Goal: Task Accomplishment & Management: Manage account settings

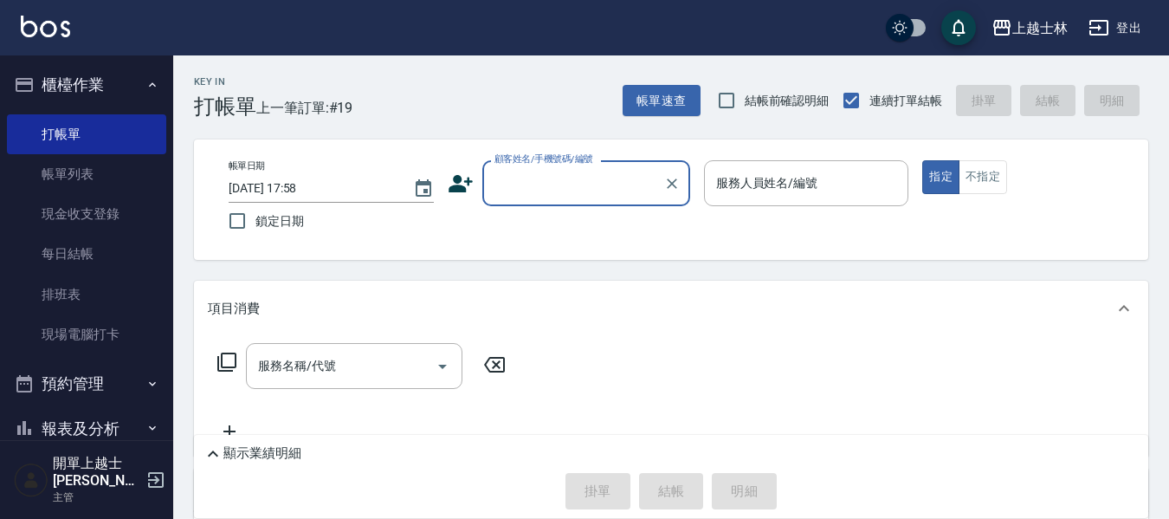
drag, startPoint x: 93, startPoint y: 290, endPoint x: 481, endPoint y: 322, distance: 389.2
click at [93, 290] on link "排班表" at bounding box center [86, 294] width 159 height 40
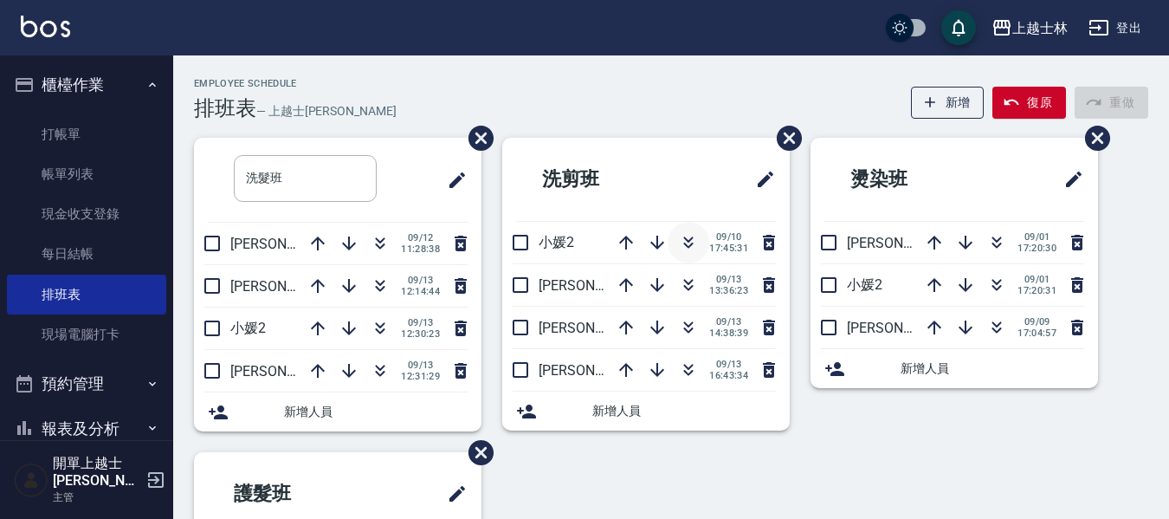
click at [696, 243] on icon "button" at bounding box center [688, 242] width 21 height 21
click at [703, 205] on li "洗剪班" at bounding box center [645, 179] width 287 height 83
click at [693, 242] on icon "button" at bounding box center [688, 242] width 21 height 21
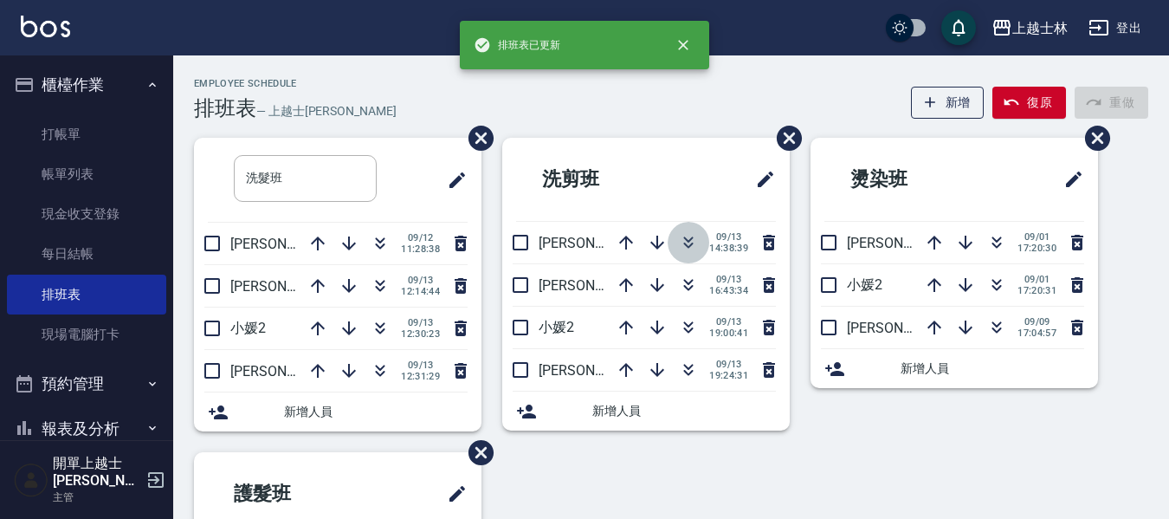
click at [689, 243] on icon "button" at bounding box center [688, 242] width 21 height 21
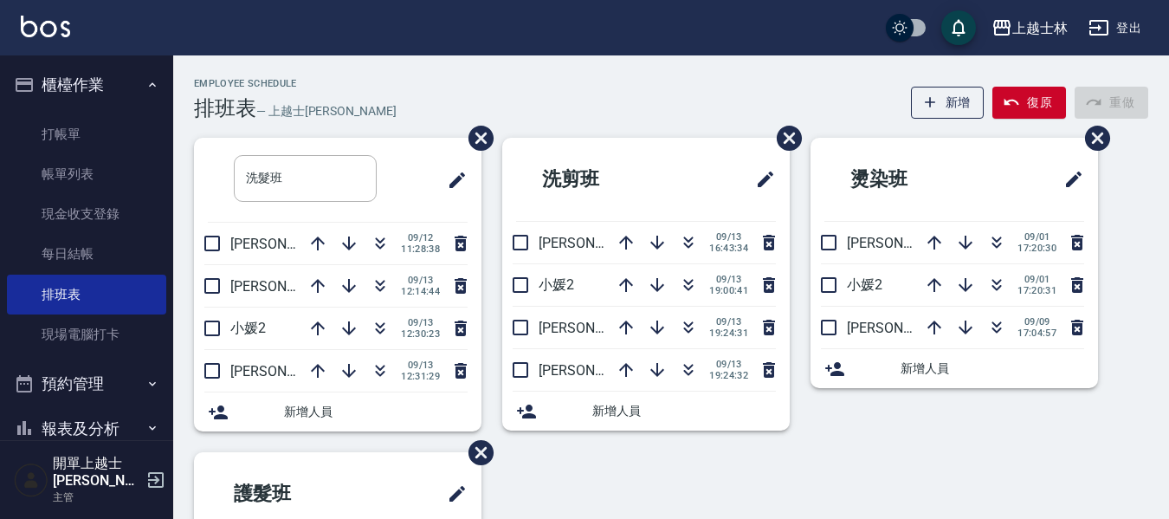
drag, startPoint x: 692, startPoint y: 210, endPoint x: 649, endPoint y: 34, distance: 181.6
click at [87, 121] on link "打帳單" at bounding box center [86, 134] width 159 height 40
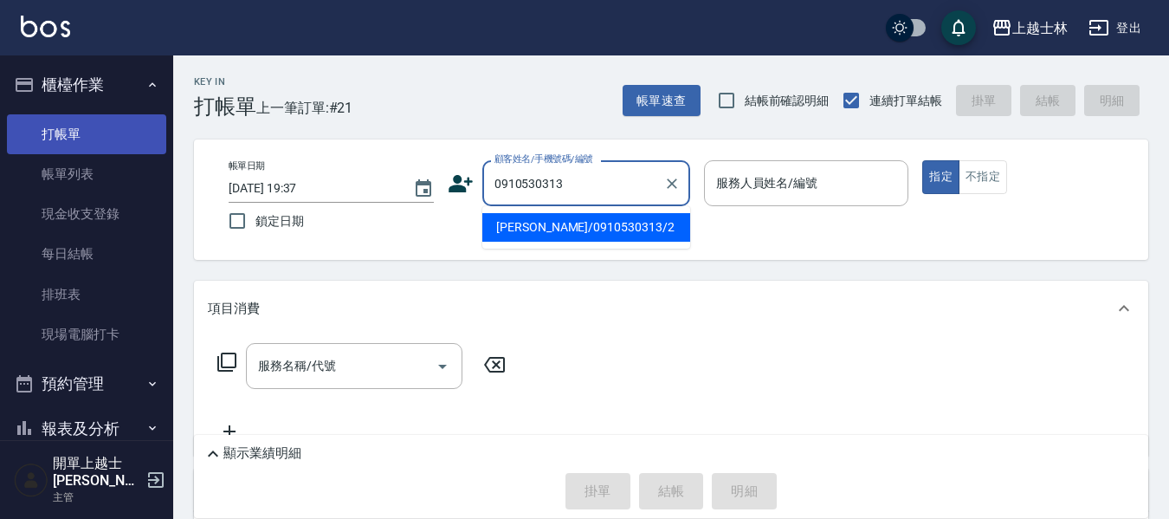
type input "[PERSON_NAME]/0910530313/2"
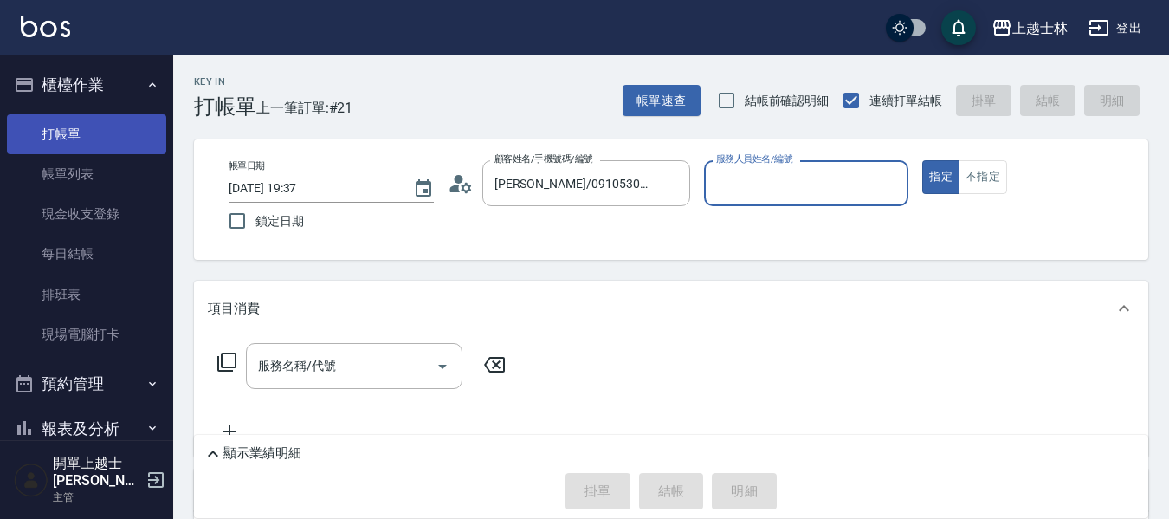
type input "小媛-2"
click at [922, 160] on button "指定" at bounding box center [940, 177] width 37 height 34
type button "true"
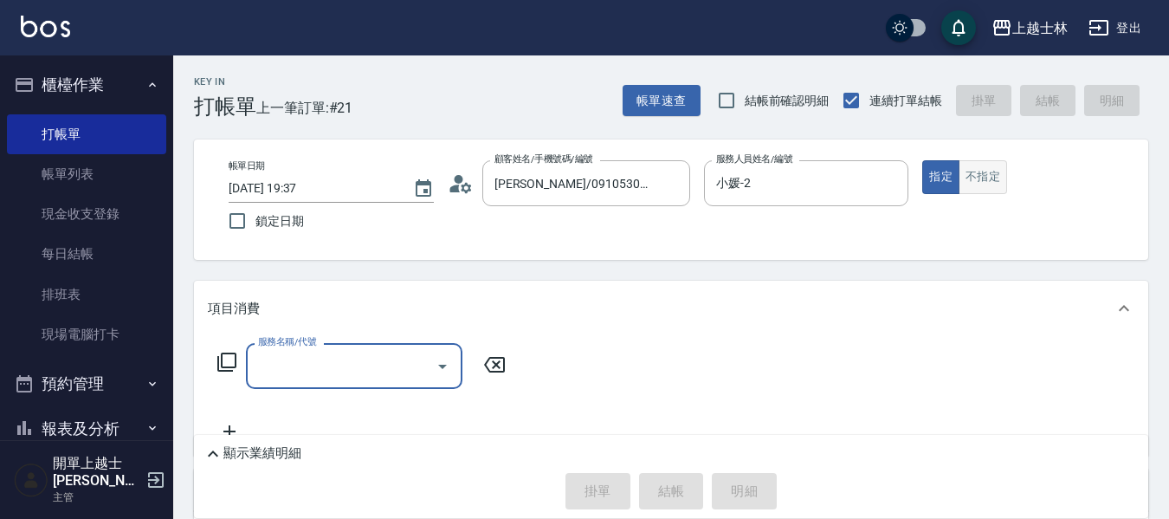
click at [989, 176] on button "不指定" at bounding box center [982, 177] width 48 height 34
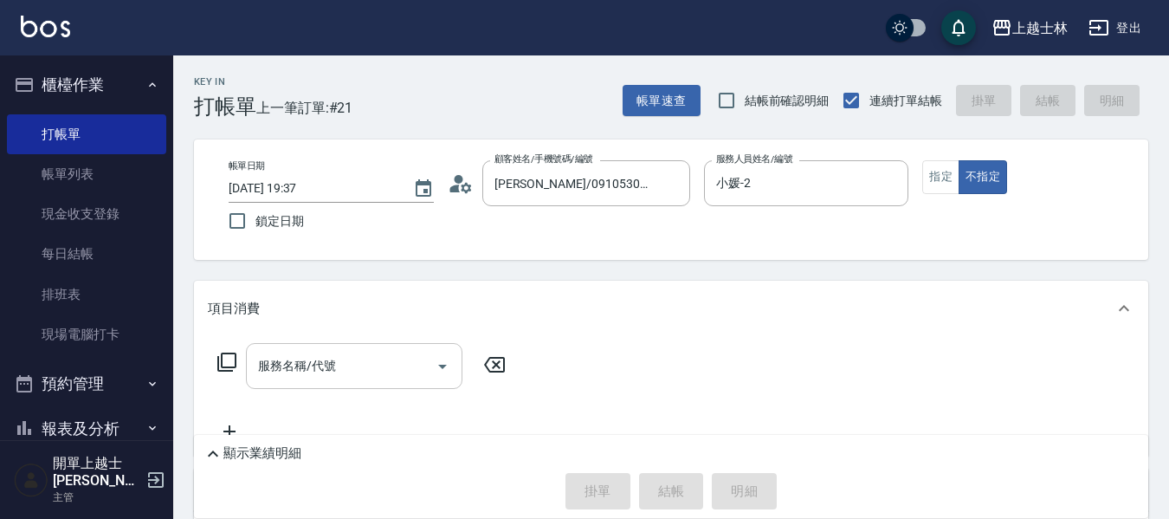
click at [312, 371] on input "服務名稱/代號" at bounding box center [341, 366] width 175 height 30
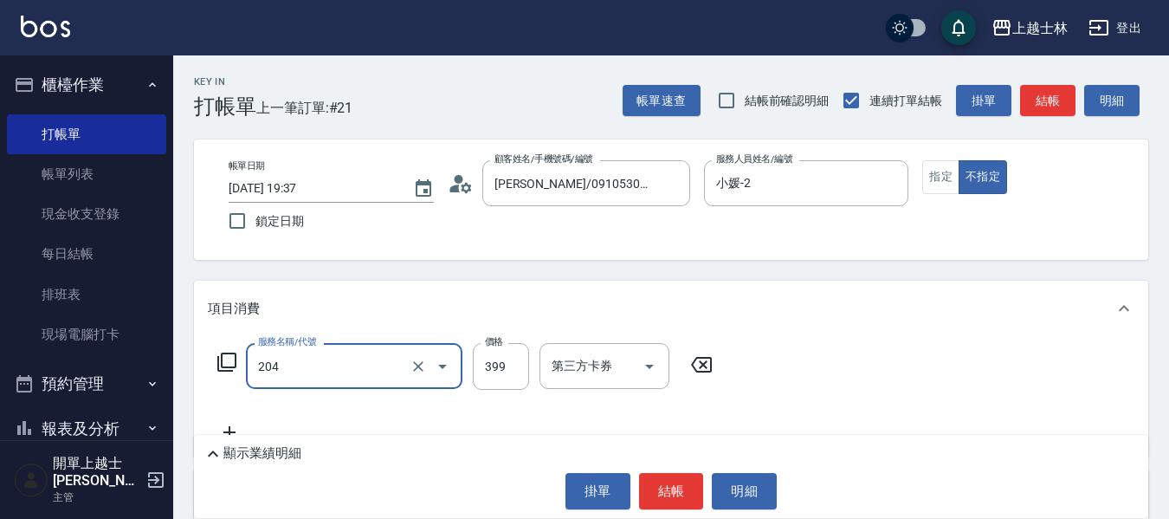
type input "A級洗+剪(204)"
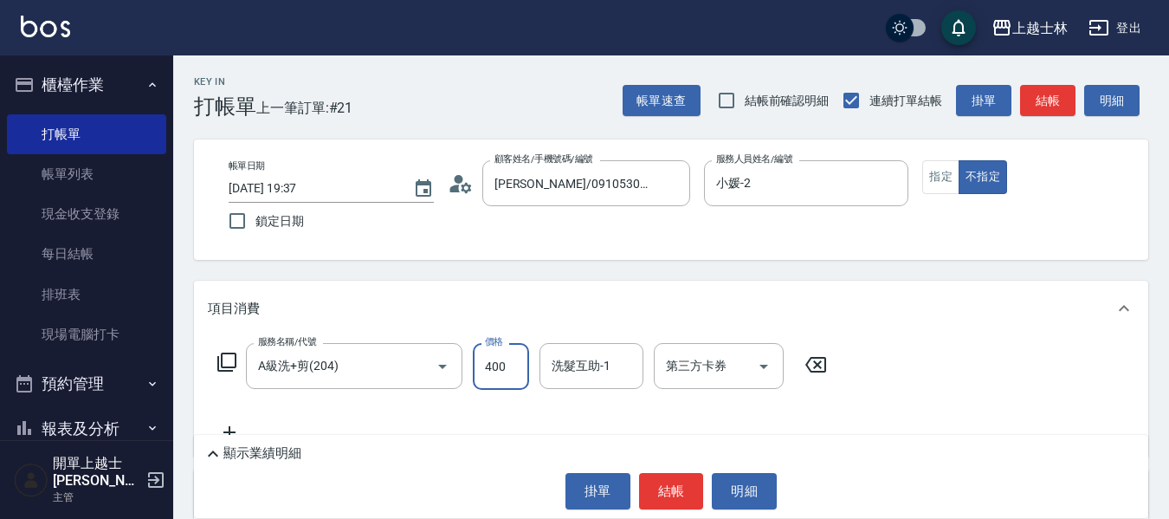
type input "400"
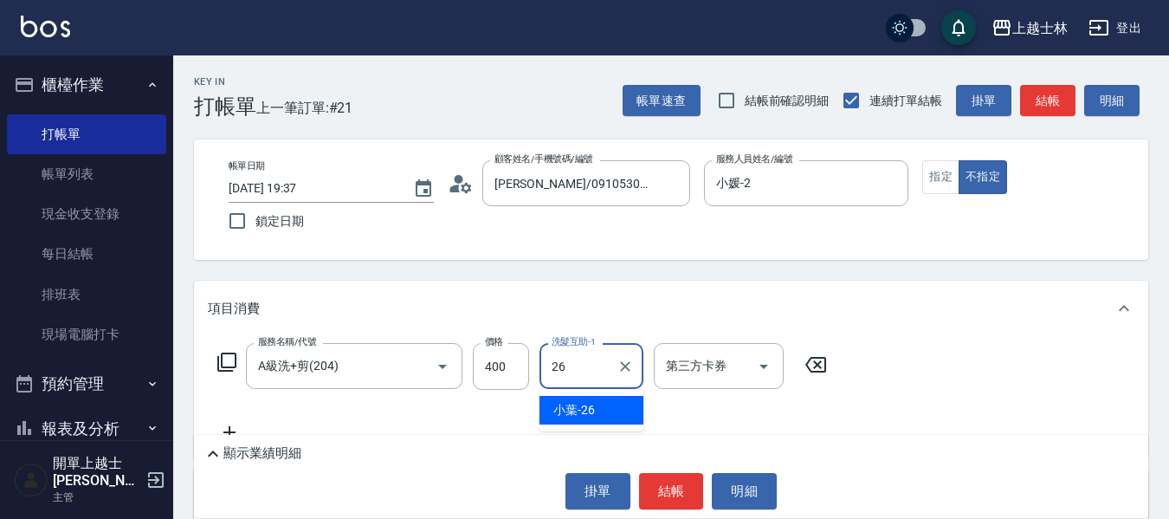
type input "小葉-26"
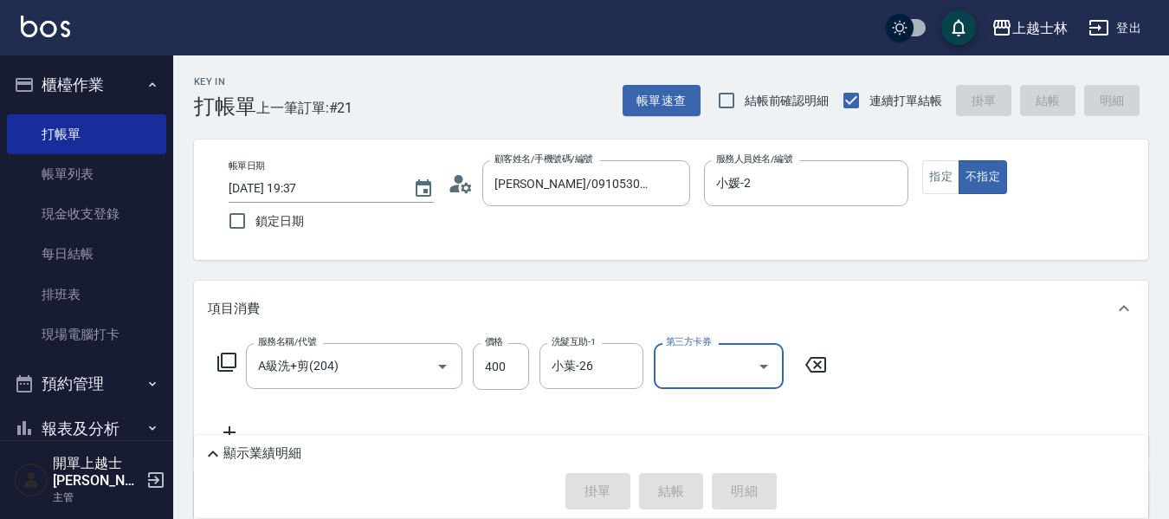
type input "[DATE] 19:38"
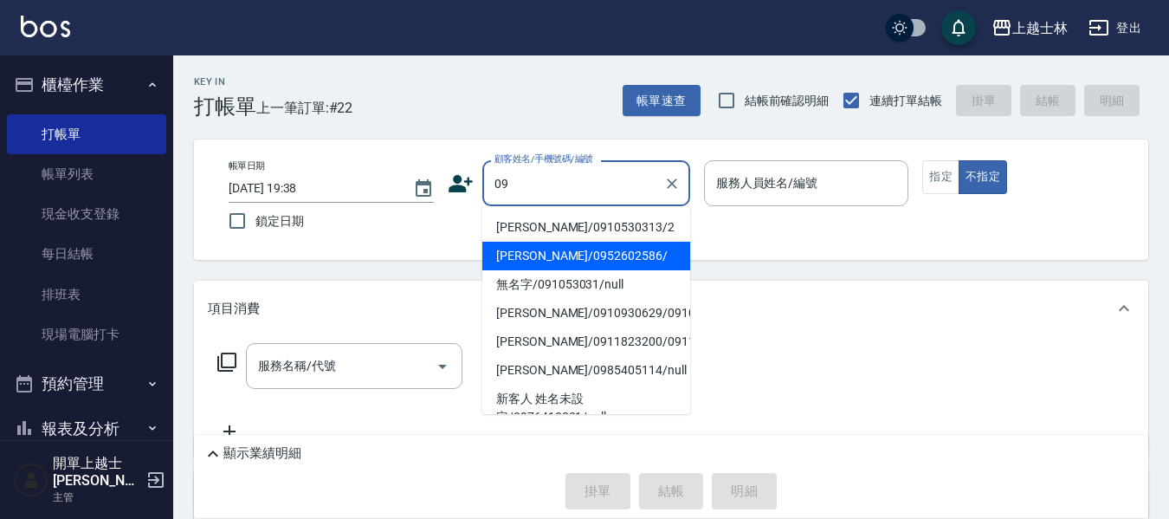
type input "[PERSON_NAME]/0952602586/"
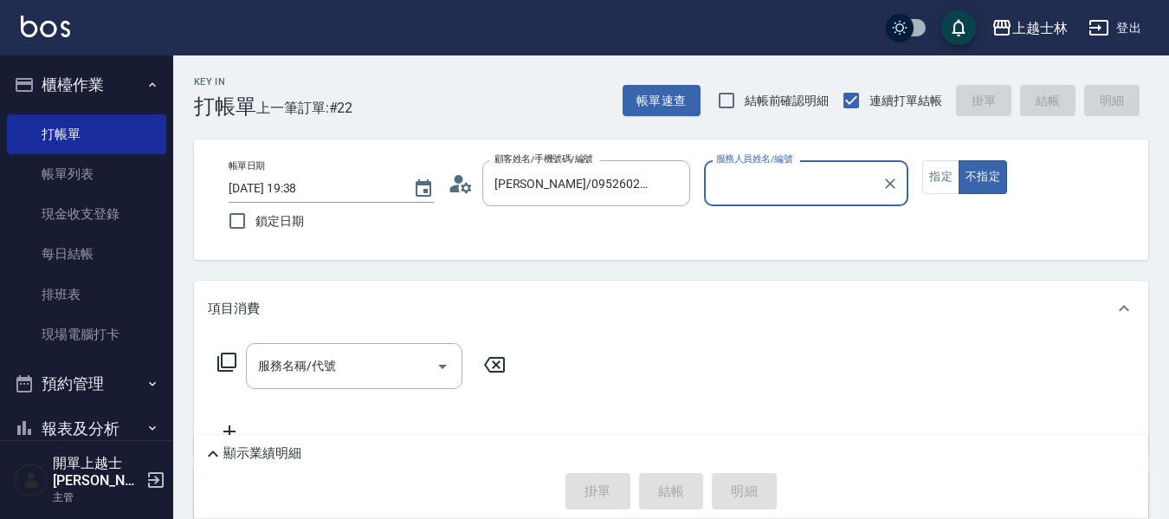
type input "[PERSON_NAME]-12"
click at [958, 160] on button "不指定" at bounding box center [982, 177] width 48 height 34
type button "false"
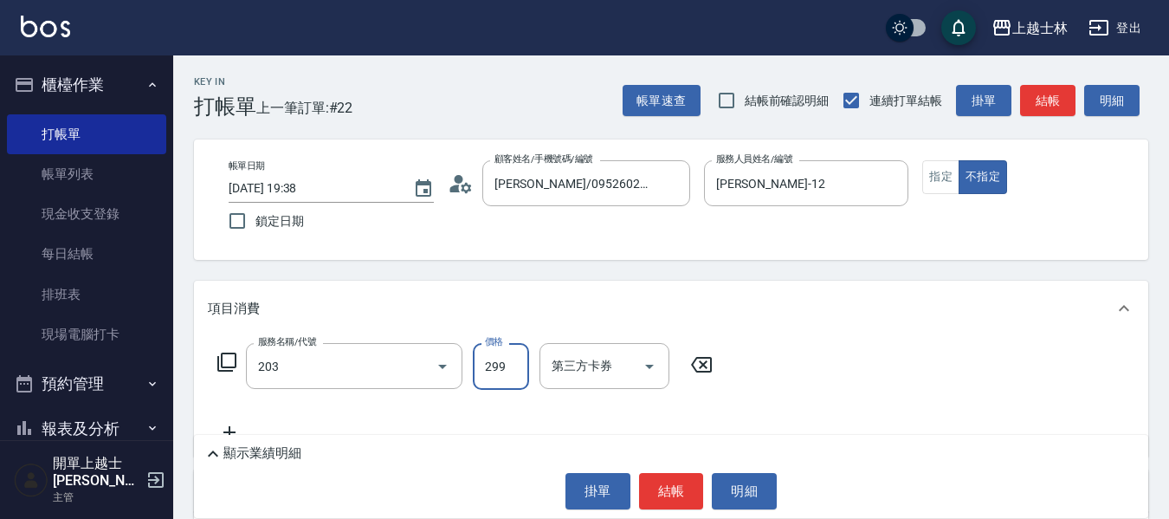
type input "B級洗+剪(203)"
type input "400"
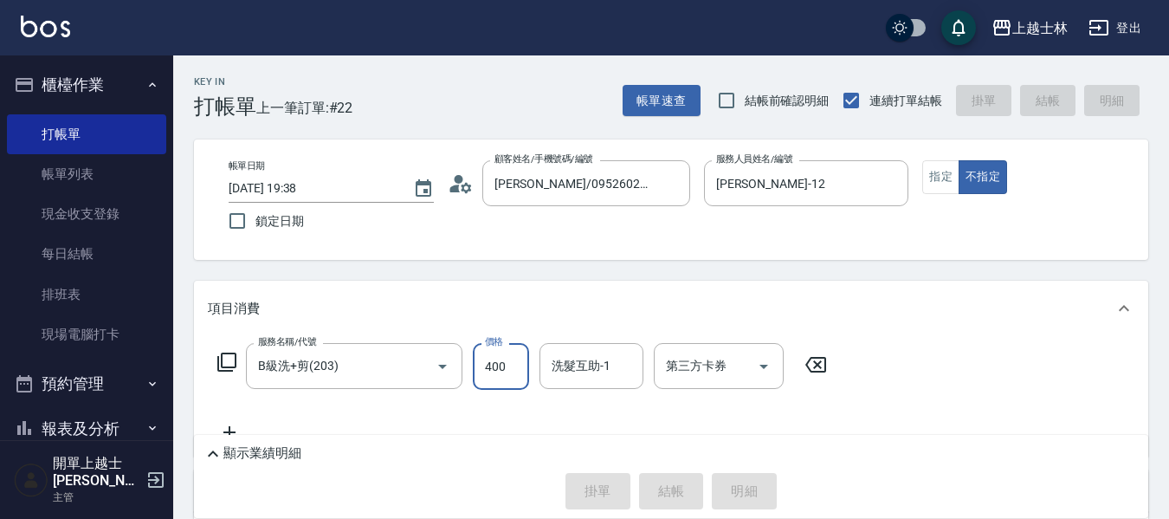
type input "[DATE] 20:00"
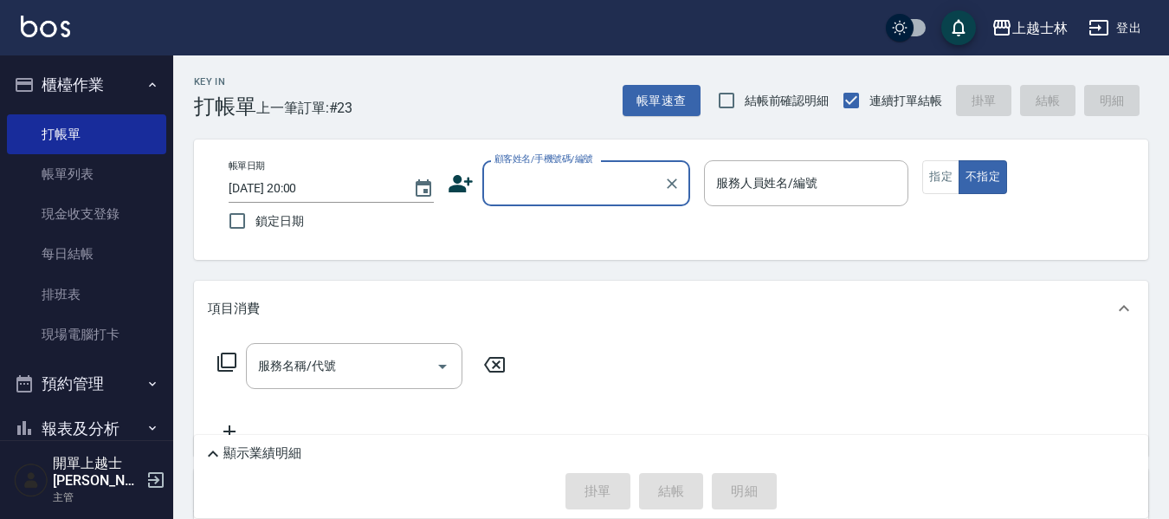
drag, startPoint x: 326, startPoint y: 319, endPoint x: 324, endPoint y: 310, distance: 9.9
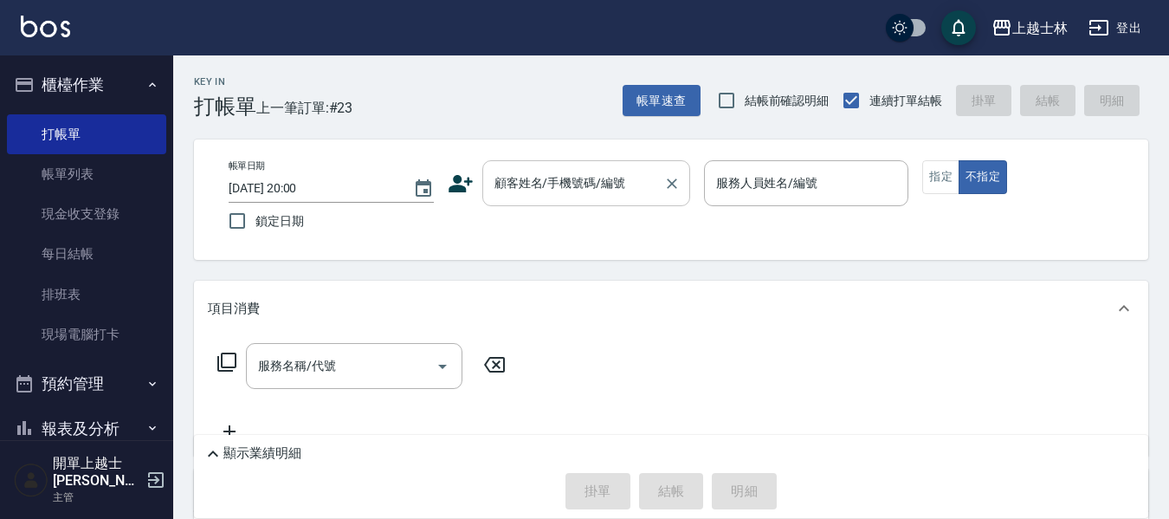
drag, startPoint x: 324, startPoint y: 310, endPoint x: 570, endPoint y: 180, distance: 278.1
click at [569, 180] on input "顧客姓名/手機號碼/編號" at bounding box center [573, 183] width 166 height 30
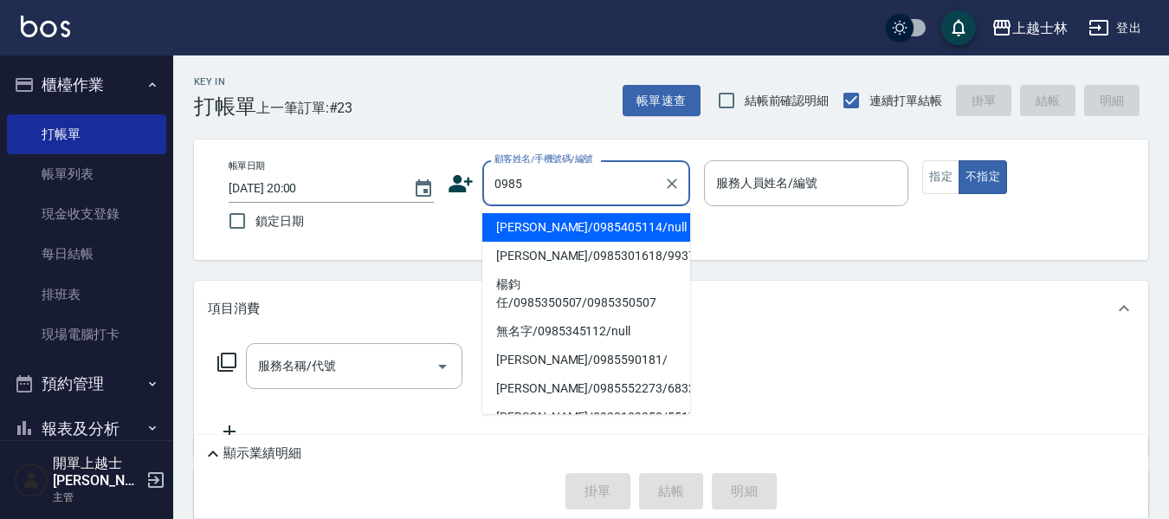
click at [603, 223] on li "[PERSON_NAME]/0985405114/null" at bounding box center [586, 227] width 208 height 29
type input "[PERSON_NAME]/0985405114/null"
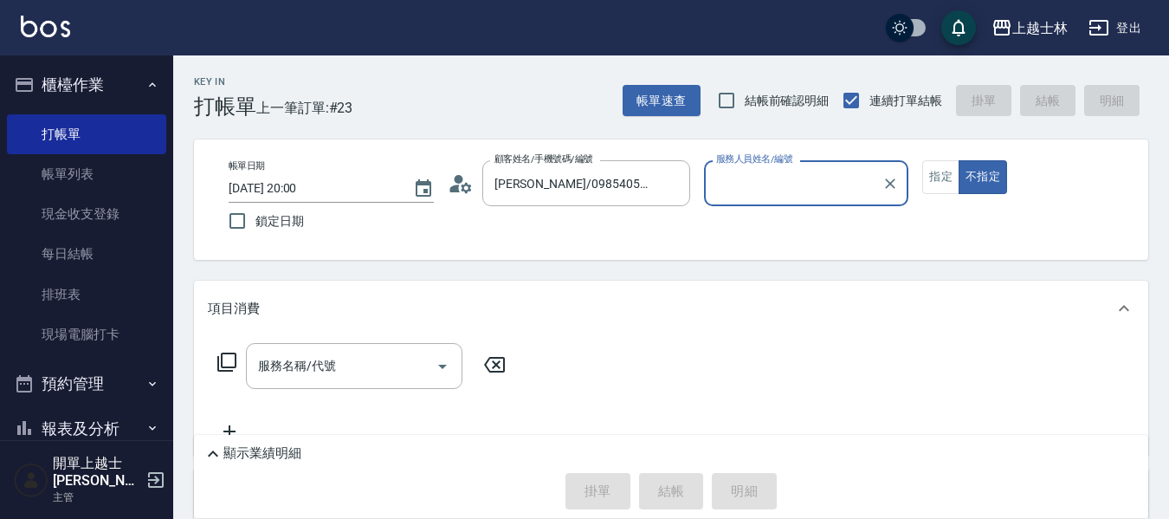
type input "[PERSON_NAME]-8"
click at [342, 359] on input "服務名稱/代號" at bounding box center [341, 366] width 175 height 30
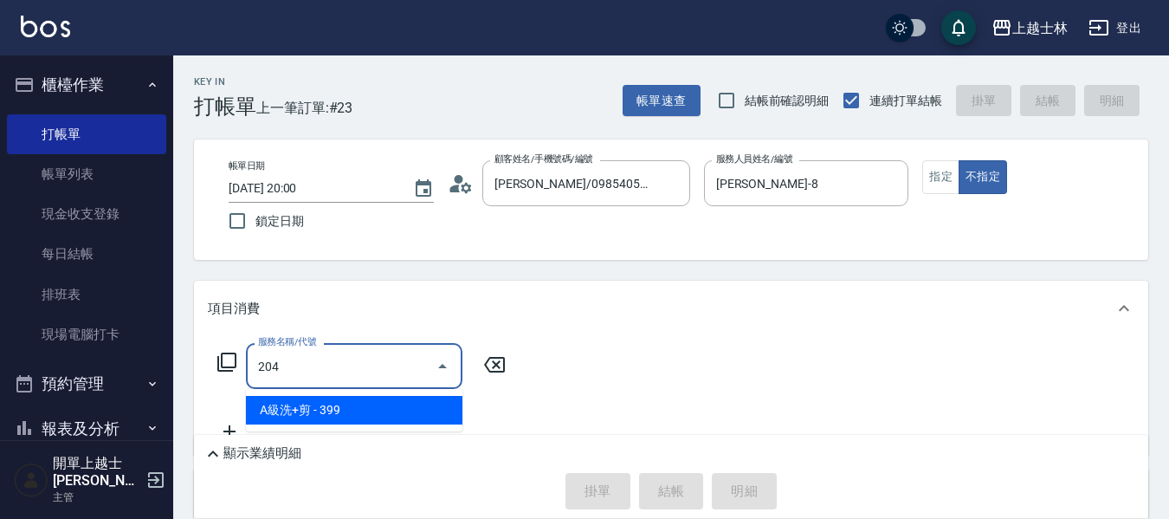
type input "A級洗+剪(204)"
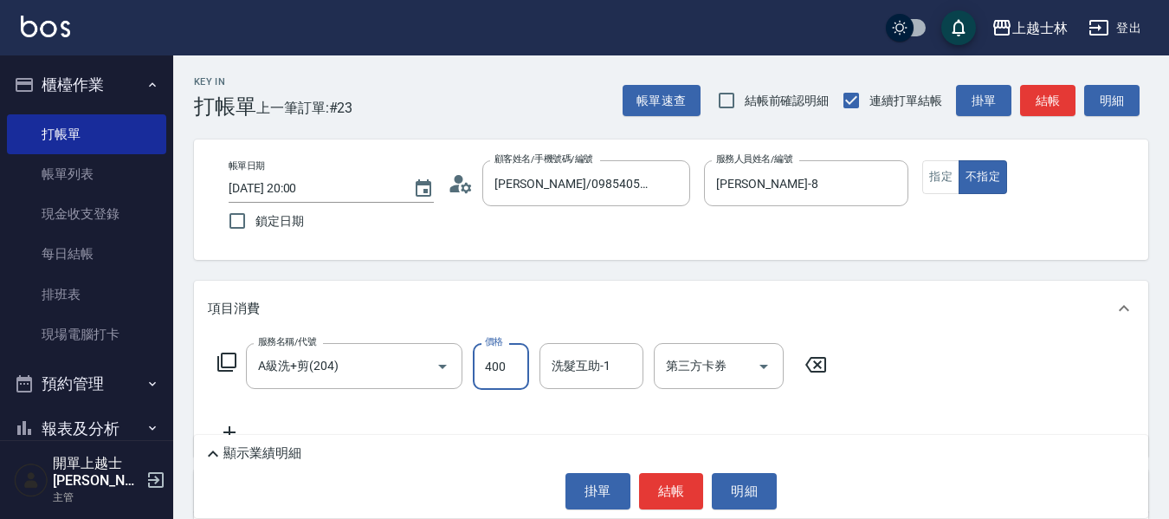
type input "400"
click at [1051, 118] on div "帳單速查 結帳前確認明細 連續打單結帳 掛單 結帳 明細" at bounding box center [884, 100] width 525 height 36
click at [1046, 108] on button "結帳" at bounding box center [1047, 101] width 55 height 32
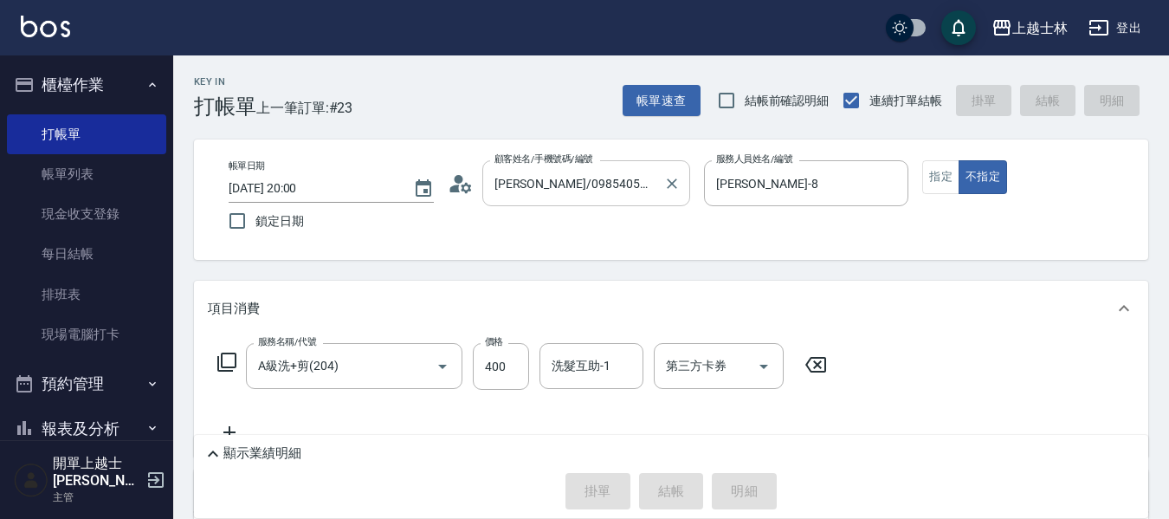
type input "[DATE] 20:03"
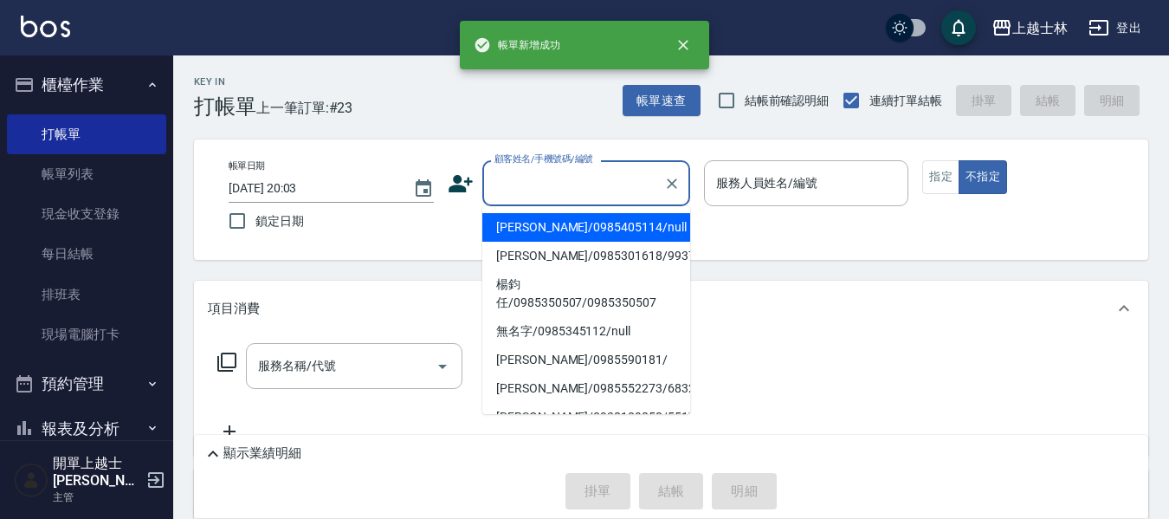
click at [590, 188] on input "顧客姓名/手機號碼/編號" at bounding box center [573, 183] width 166 height 30
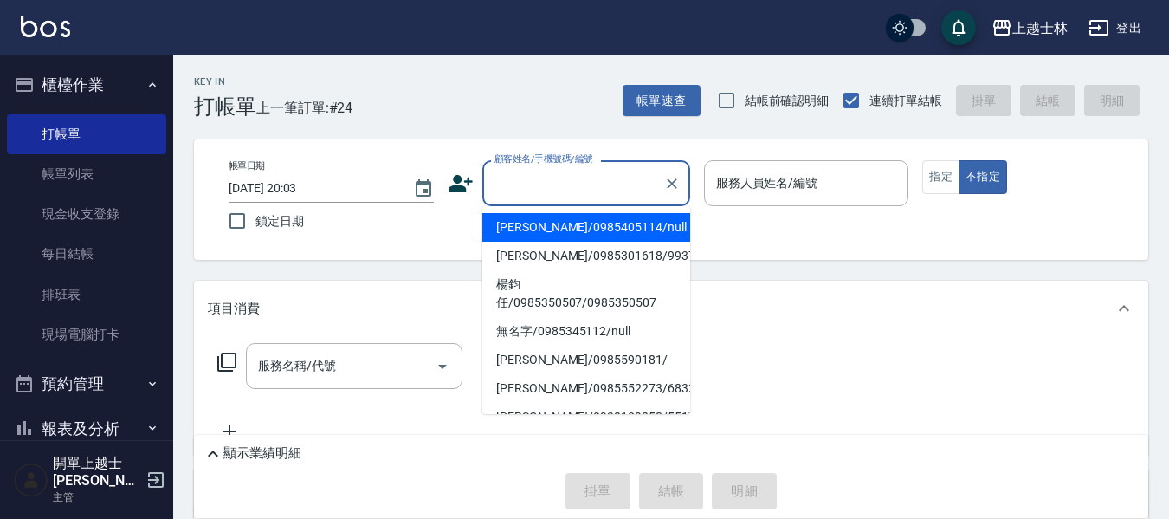
click at [562, 230] on li "[PERSON_NAME]/0985405114/null" at bounding box center [586, 227] width 208 height 29
type input "[PERSON_NAME]/0985405114/null"
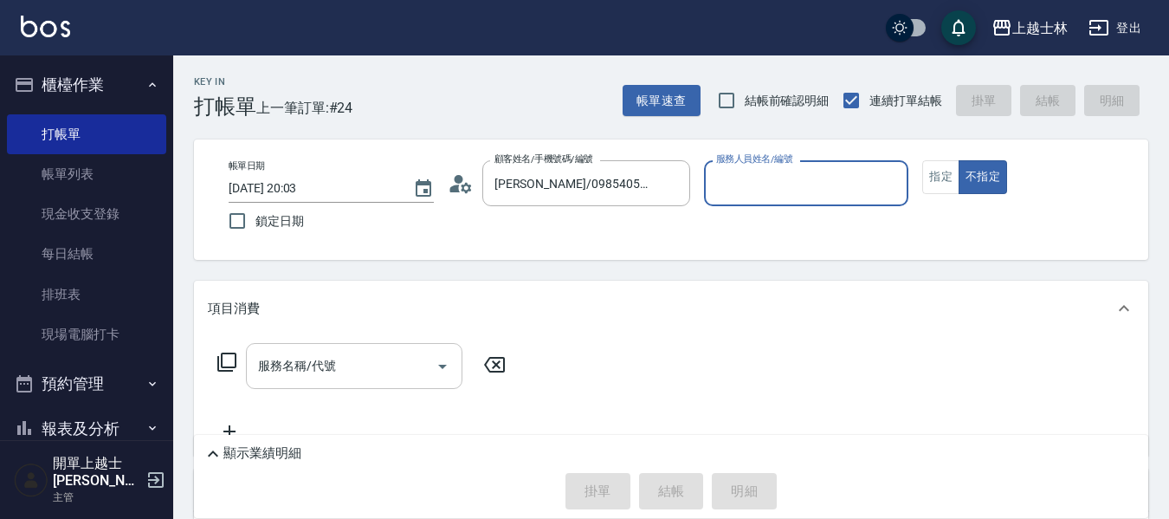
click at [339, 358] on input "服務名稱/代號" at bounding box center [341, 366] width 175 height 30
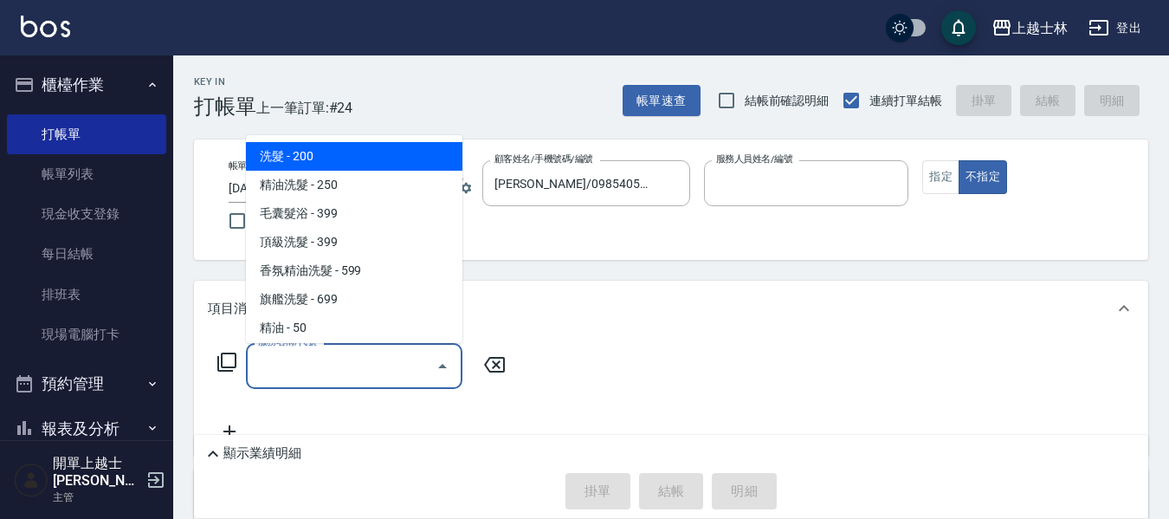
type input "[PERSON_NAME]-8"
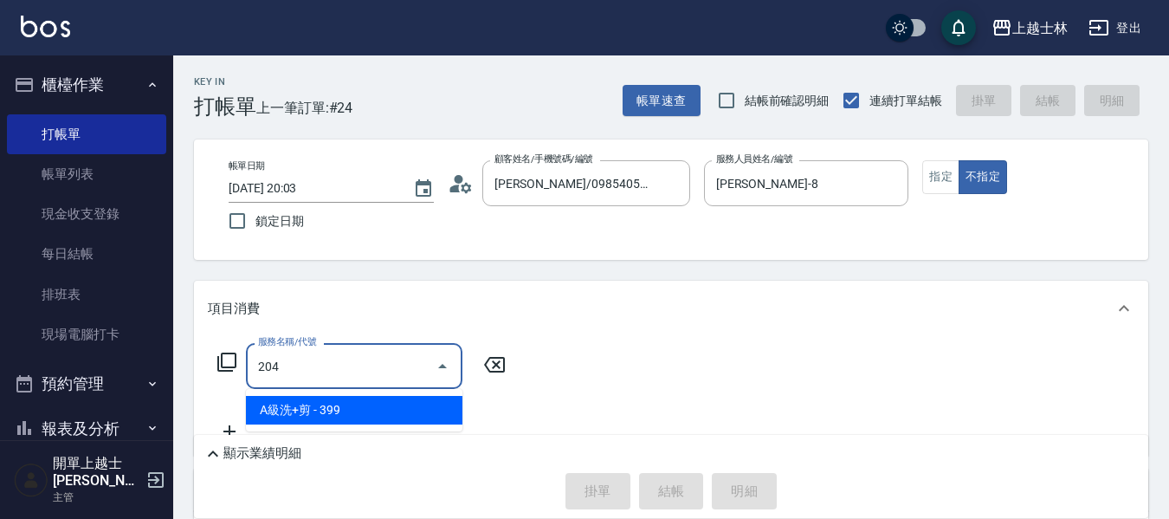
type input "A級洗+剪(204)"
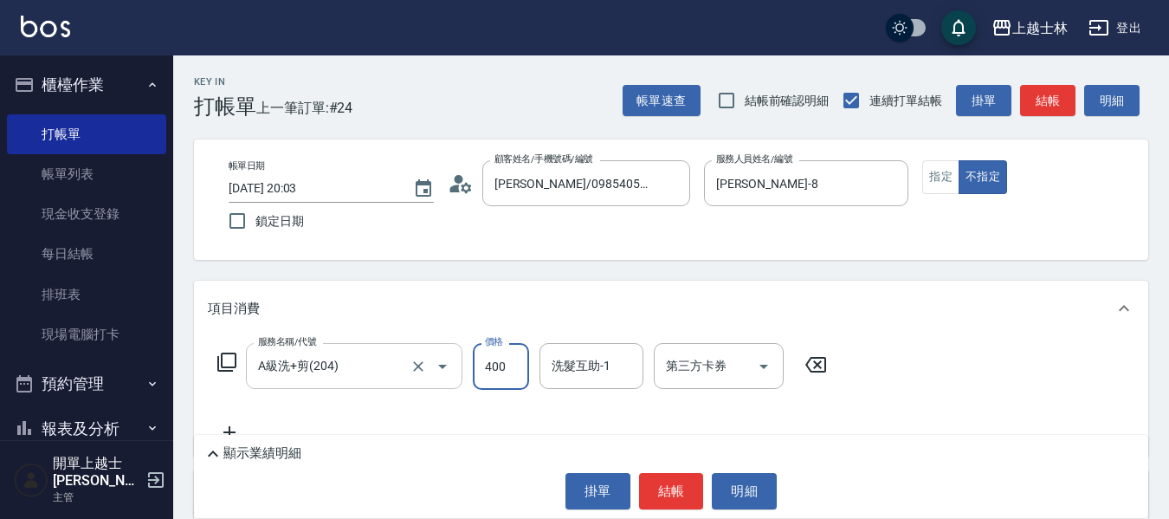
type input "400"
click at [1045, 89] on button "結帳" at bounding box center [1047, 101] width 55 height 32
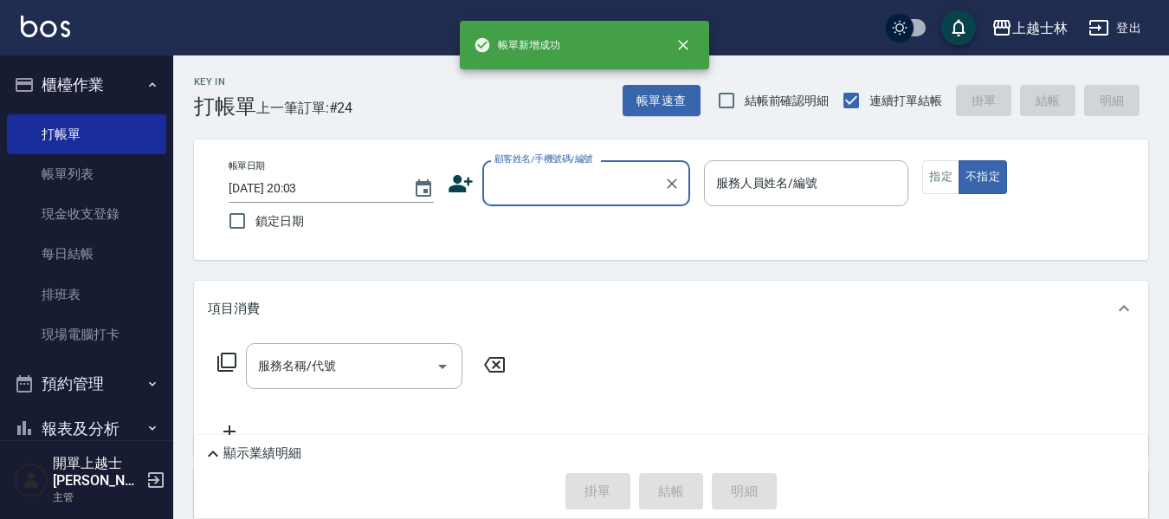
click at [594, 180] on input "顧客姓名/手機號碼/編號" at bounding box center [573, 183] width 166 height 30
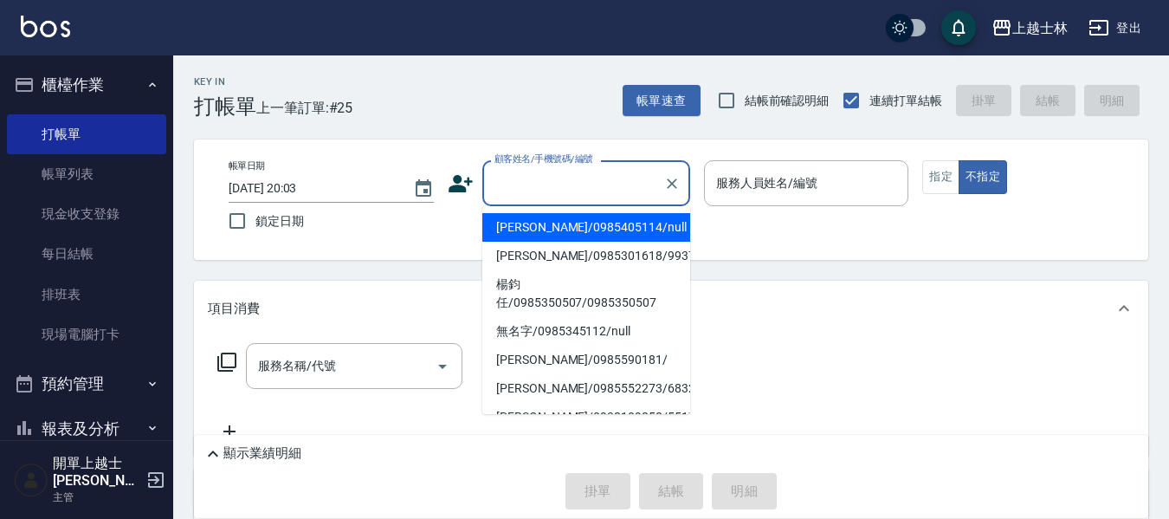
click at [603, 224] on li "[PERSON_NAME]/0985405114/null" at bounding box center [586, 227] width 208 height 29
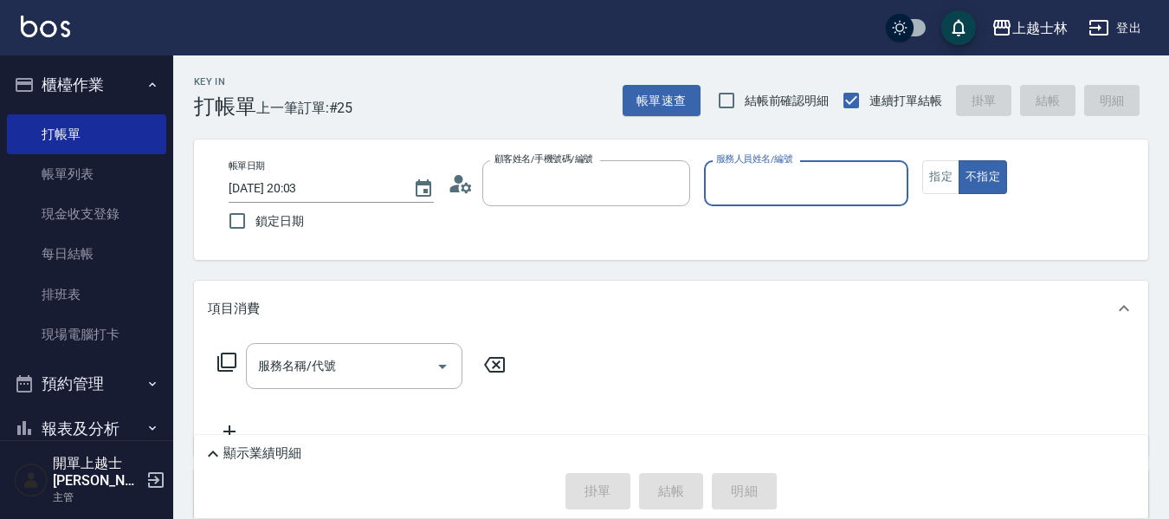
type input "[PERSON_NAME]/0985405114/null"
type input "[PERSON_NAME]-8"
click at [945, 182] on button "指定" at bounding box center [940, 177] width 37 height 34
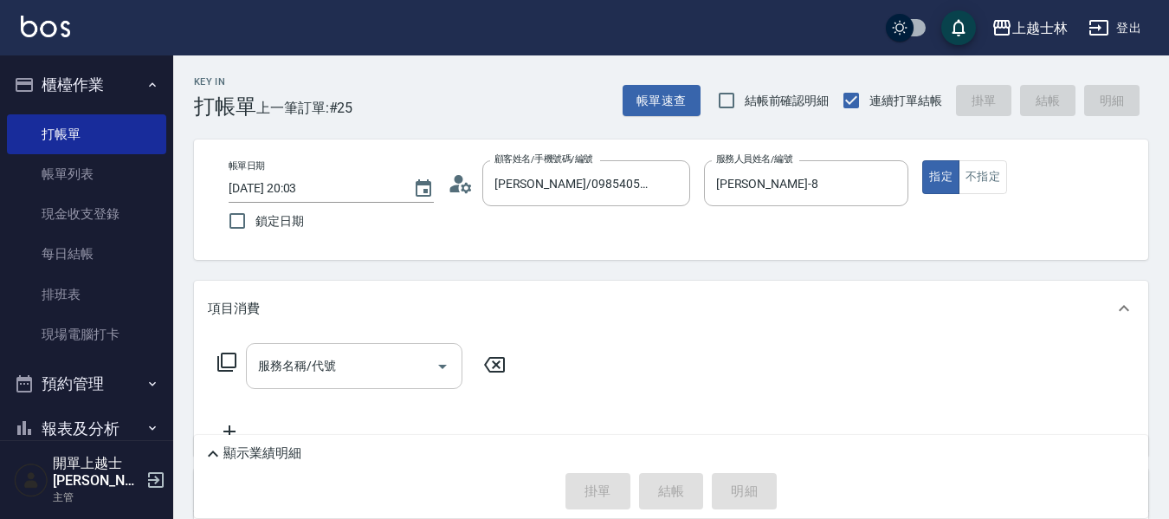
click at [285, 364] on div "服務名稱/代號 服務名稱/代號" at bounding box center [354, 366] width 216 height 46
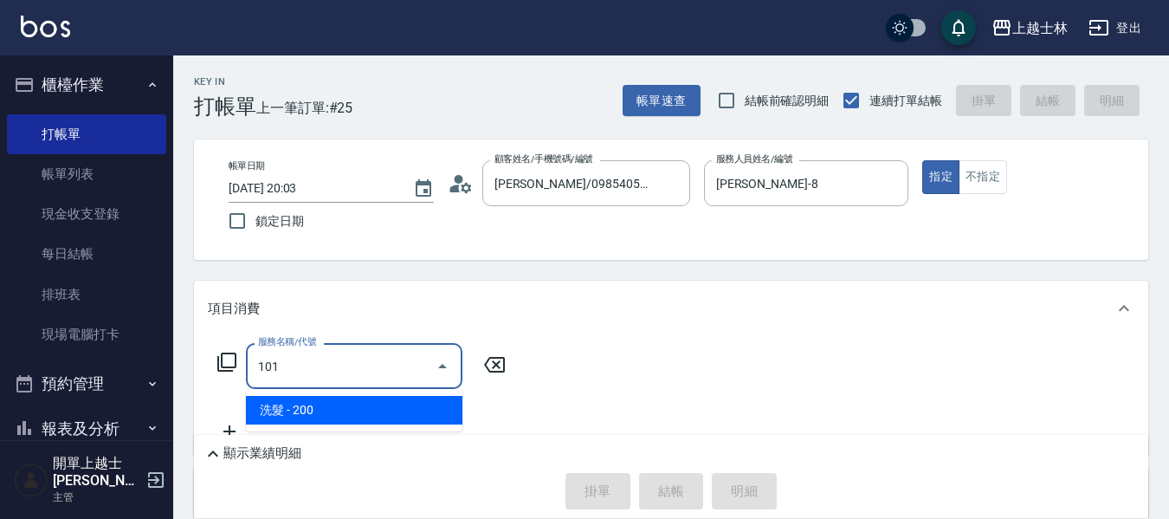
type input "洗髮(101)"
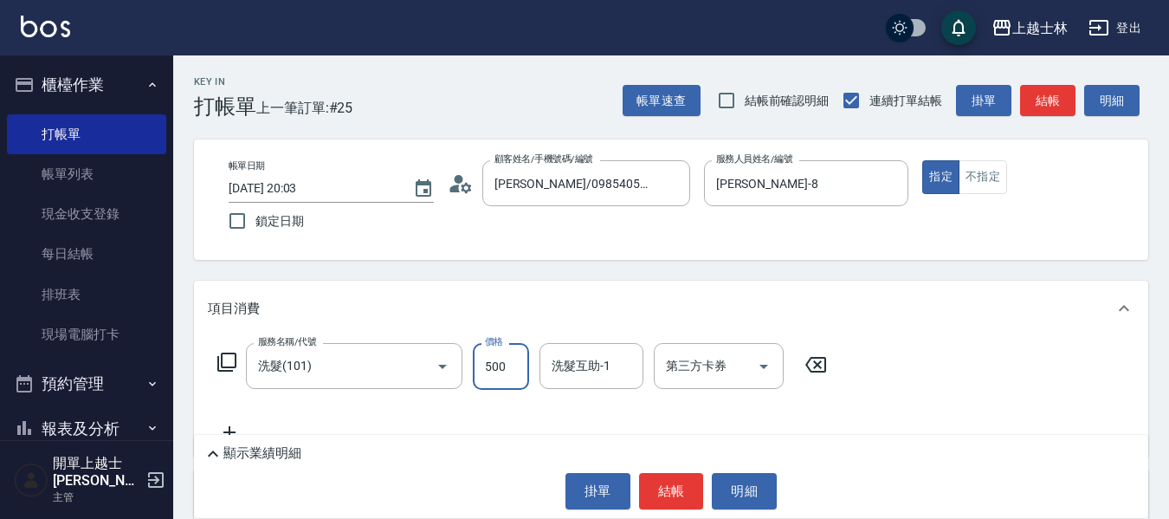
type input "500"
click at [1025, 96] on button "結帳" at bounding box center [1047, 101] width 55 height 32
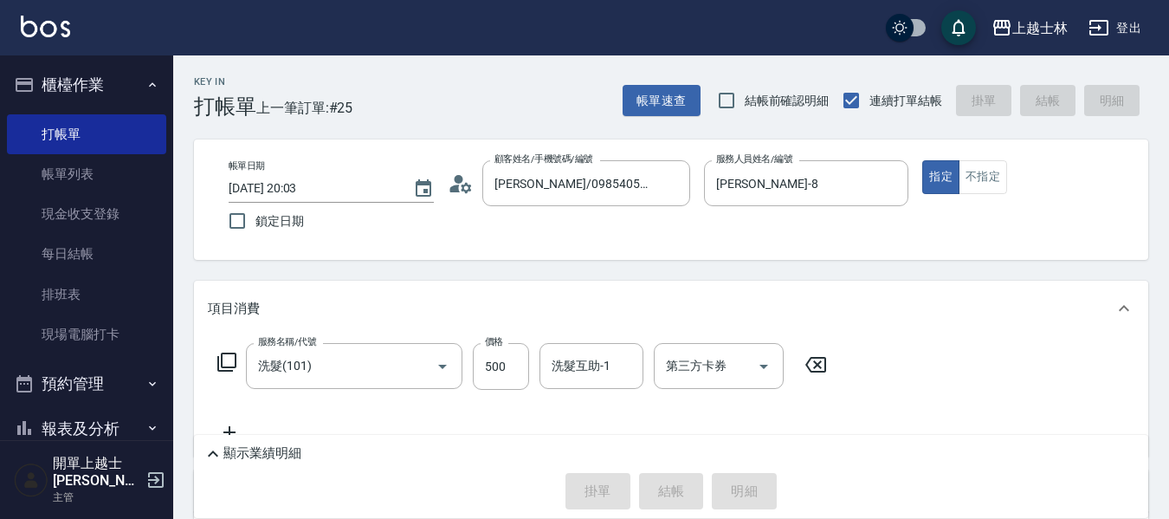
type input "[DATE] 20:04"
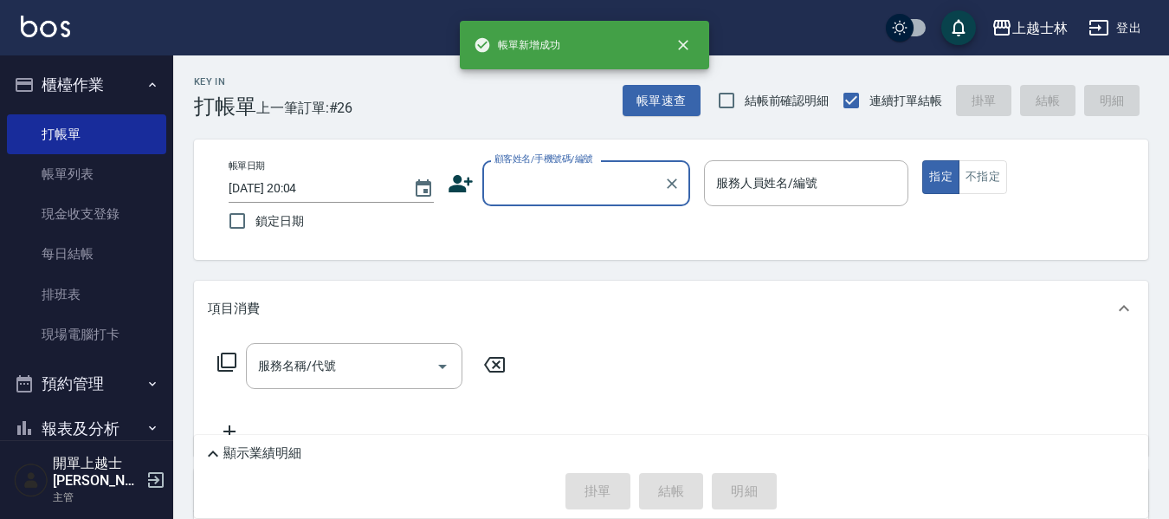
click at [621, 190] on input "顧客姓名/手機號碼/編號" at bounding box center [573, 183] width 166 height 30
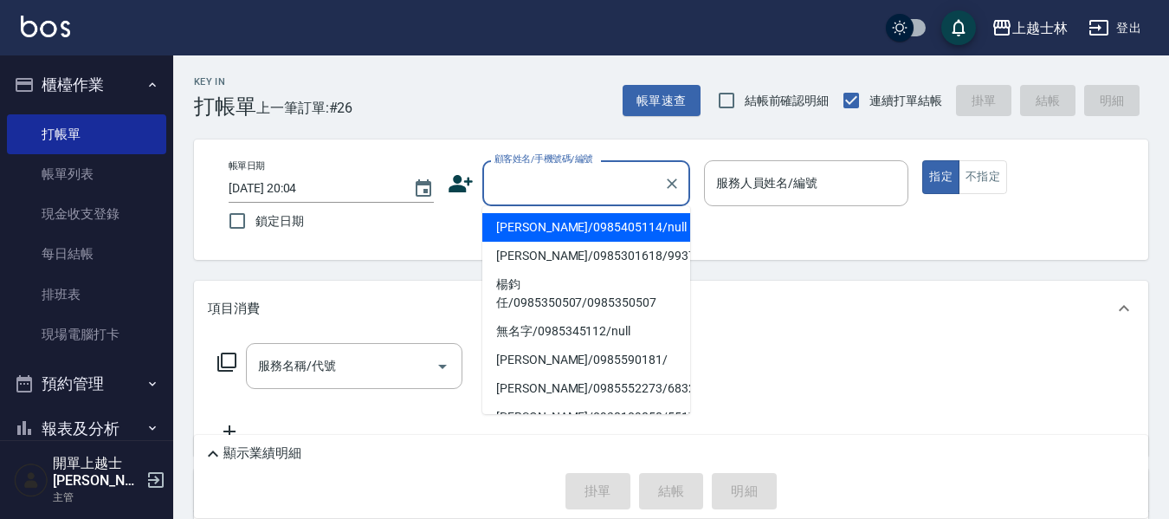
click at [609, 225] on li "[PERSON_NAME]/0985405114/null" at bounding box center [586, 227] width 208 height 29
type input "[PERSON_NAME]/0985405114/null"
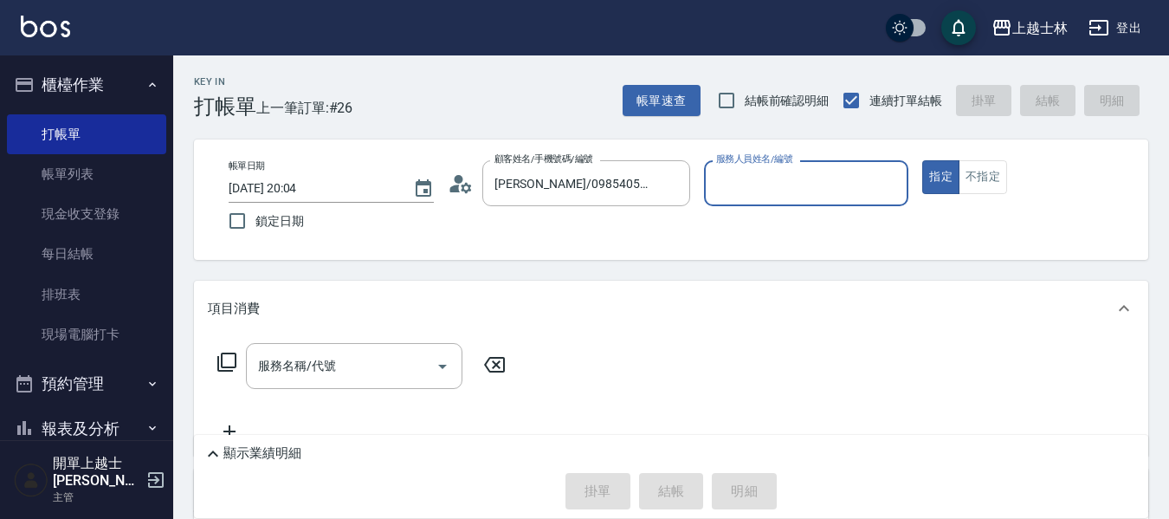
type input "[PERSON_NAME]-8"
click at [317, 371] on div "服務名稱/代號 服務名稱/代號" at bounding box center [354, 366] width 216 height 46
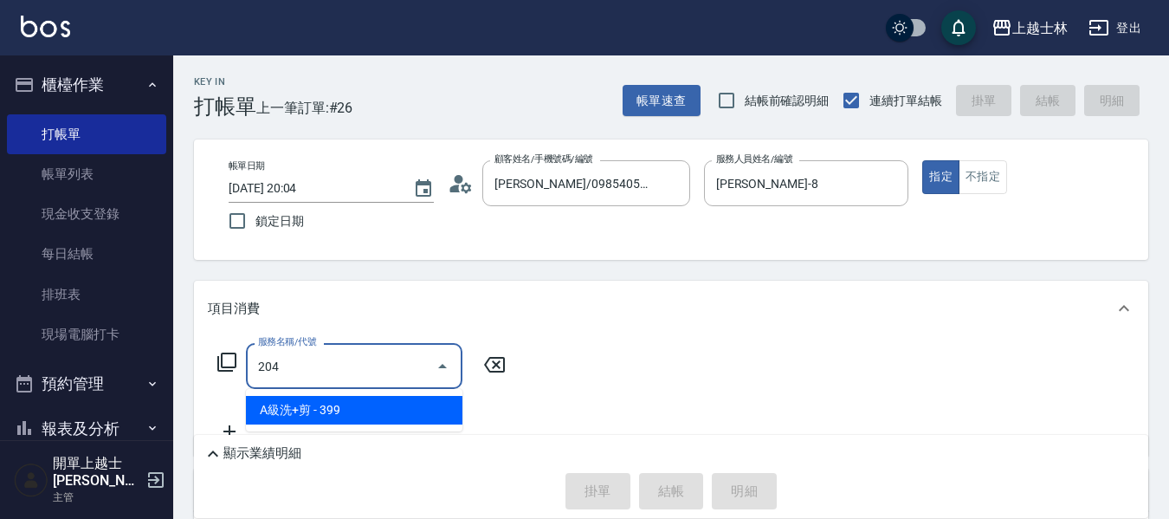
type input "A級洗+剪(204)"
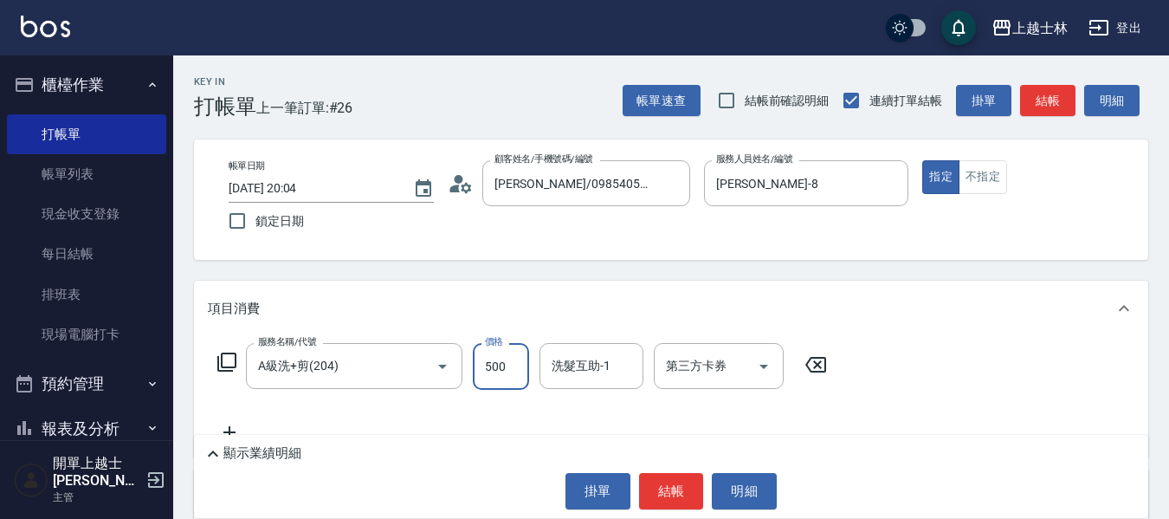
type input "500"
click at [1024, 87] on button "結帳" at bounding box center [1047, 101] width 55 height 32
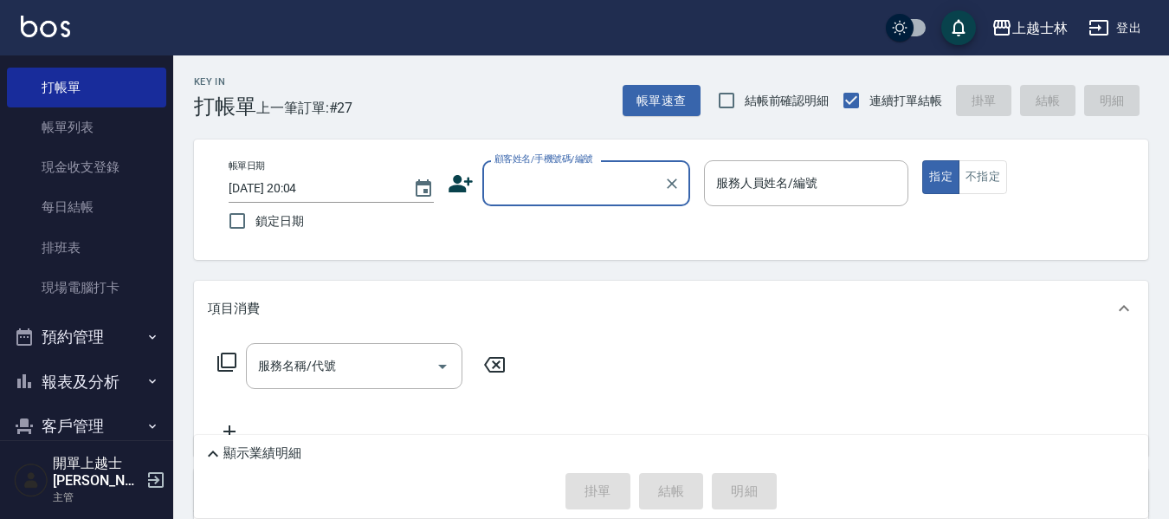
scroll to position [87, 0]
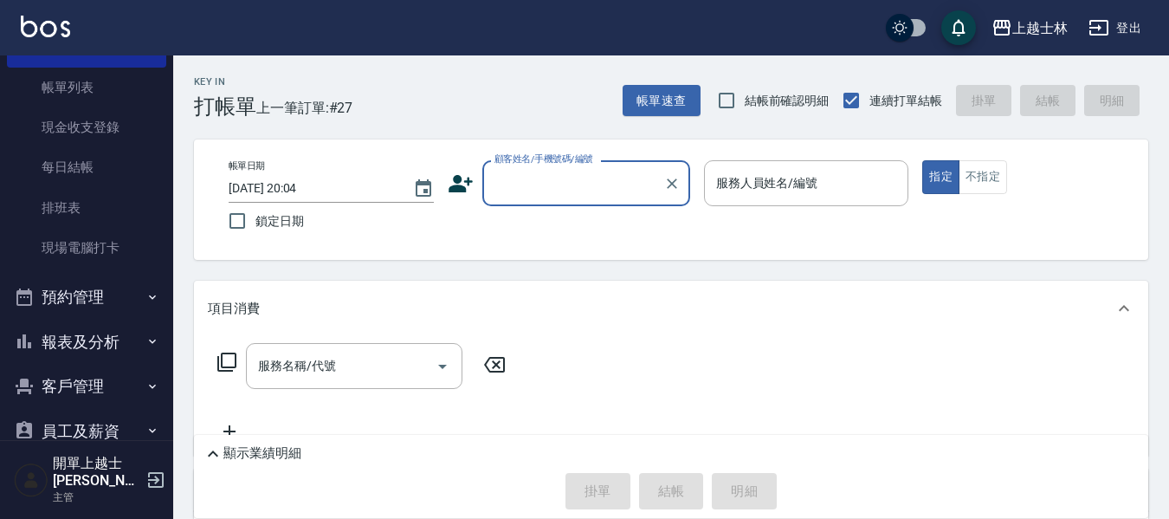
click at [99, 341] on button "報表及分析" at bounding box center [86, 341] width 159 height 45
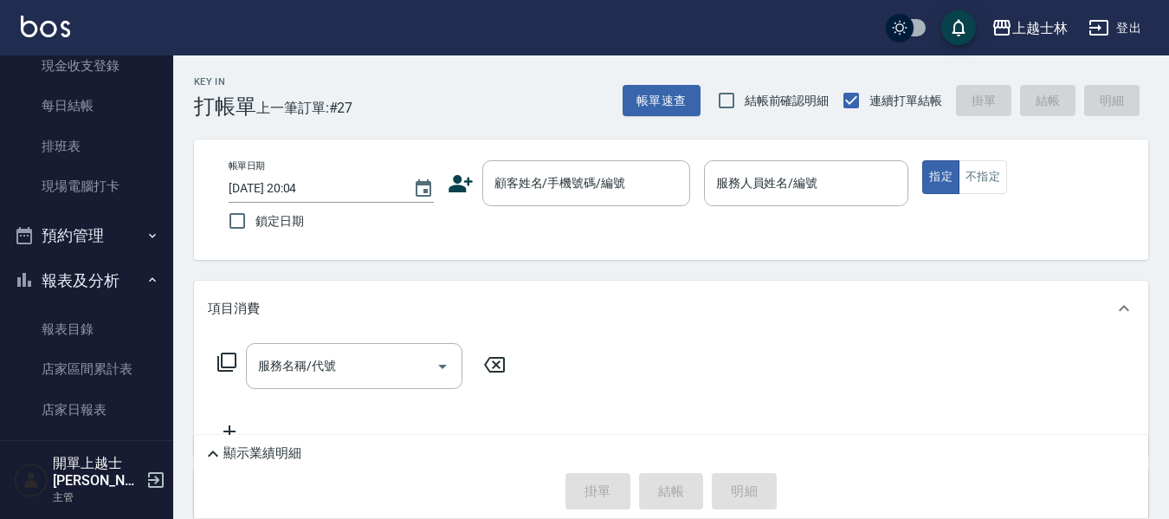
scroll to position [173, 0]
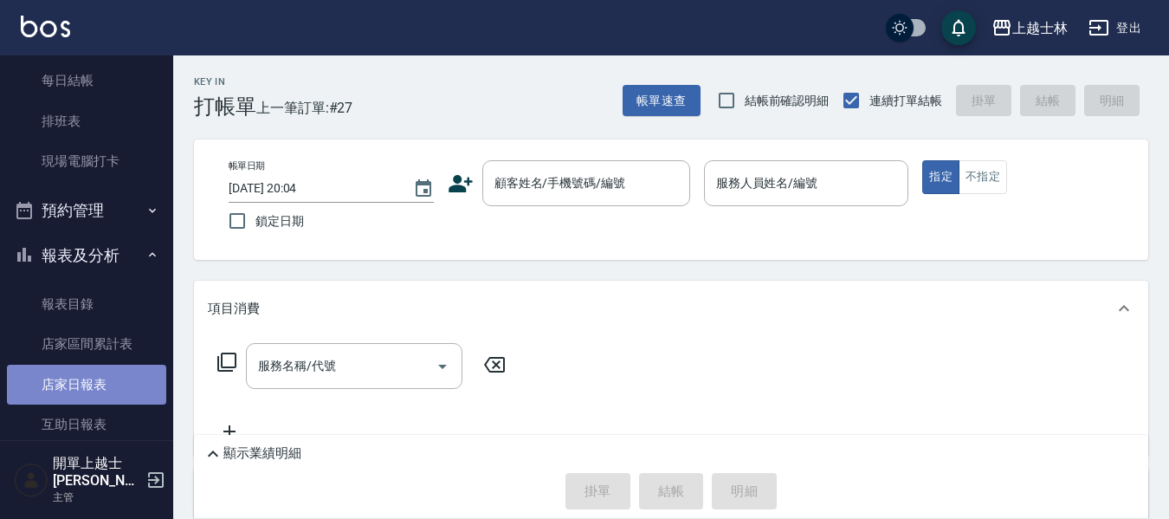
click at [93, 384] on link "店家日報表" at bounding box center [86, 384] width 159 height 40
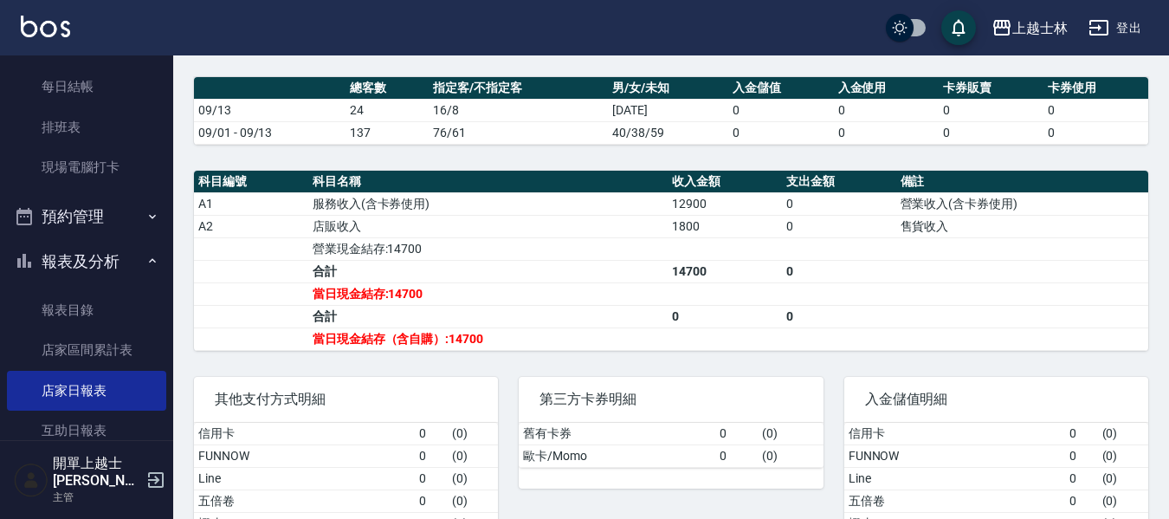
scroll to position [173, 0]
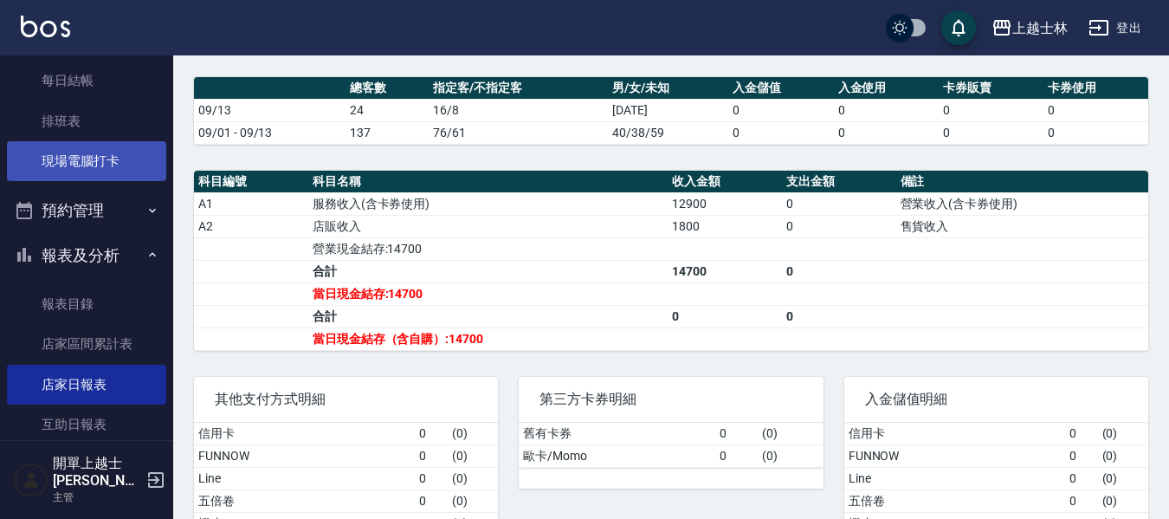
click at [75, 171] on link "現場電腦打卡" at bounding box center [86, 161] width 159 height 40
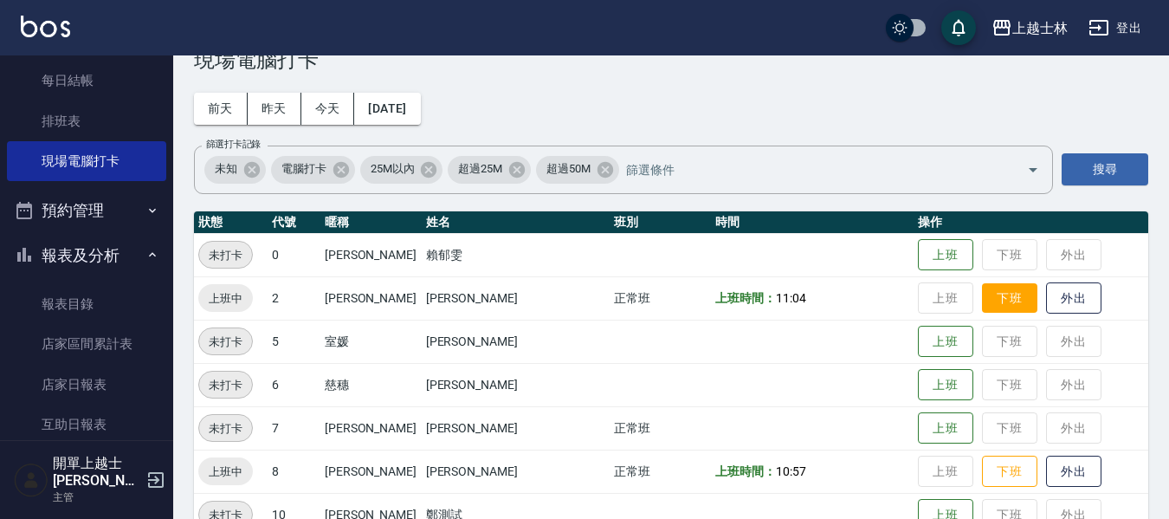
scroll to position [87, 0]
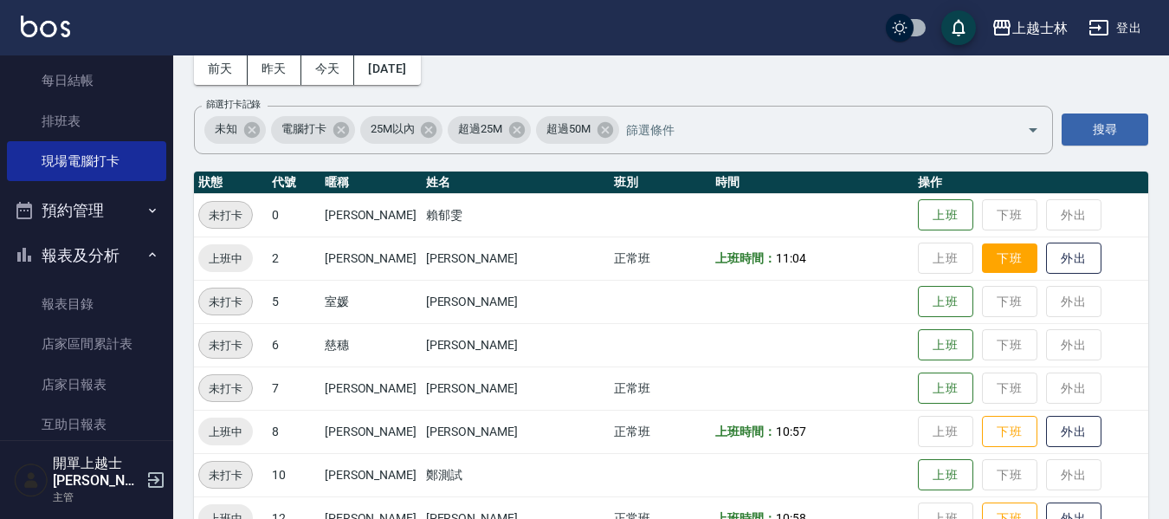
drag, startPoint x: 970, startPoint y: 271, endPoint x: 960, endPoint y: 272, distance: 9.6
click at [982, 273] on button "下班" at bounding box center [1009, 258] width 55 height 30
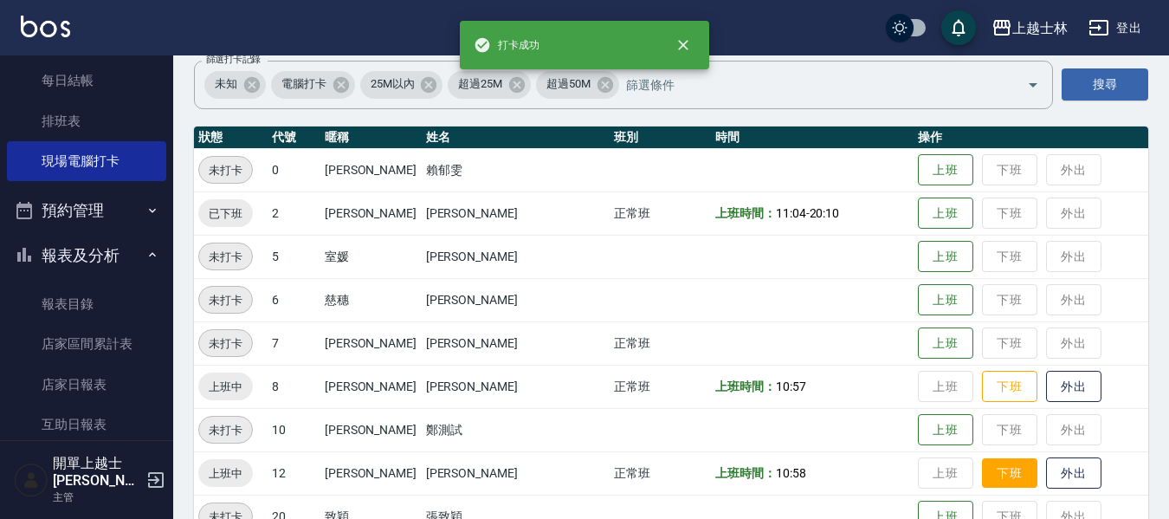
scroll to position [173, 0]
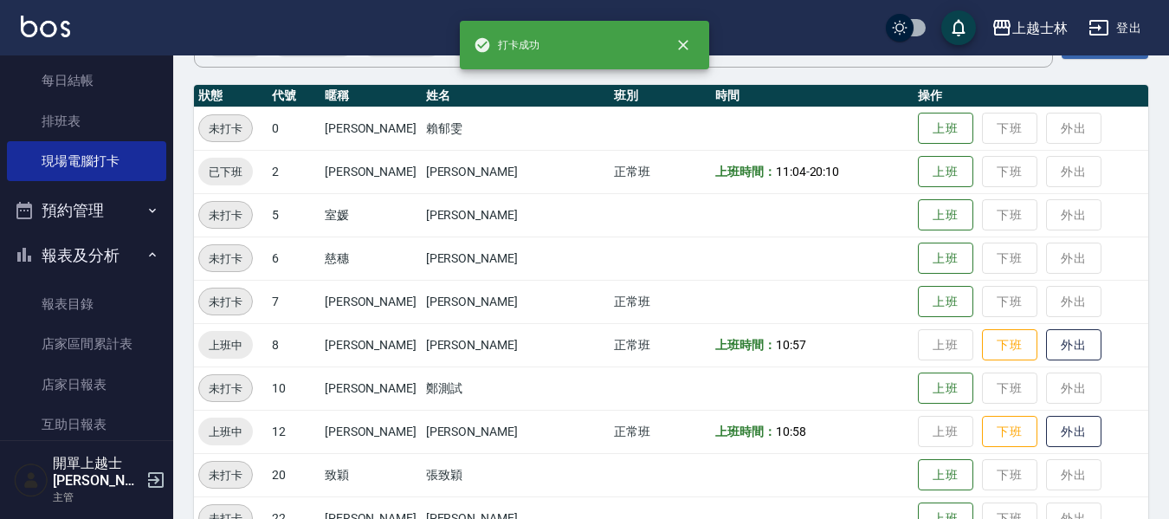
click at [964, 365] on td "上班 下班 外出" at bounding box center [1030, 344] width 235 height 43
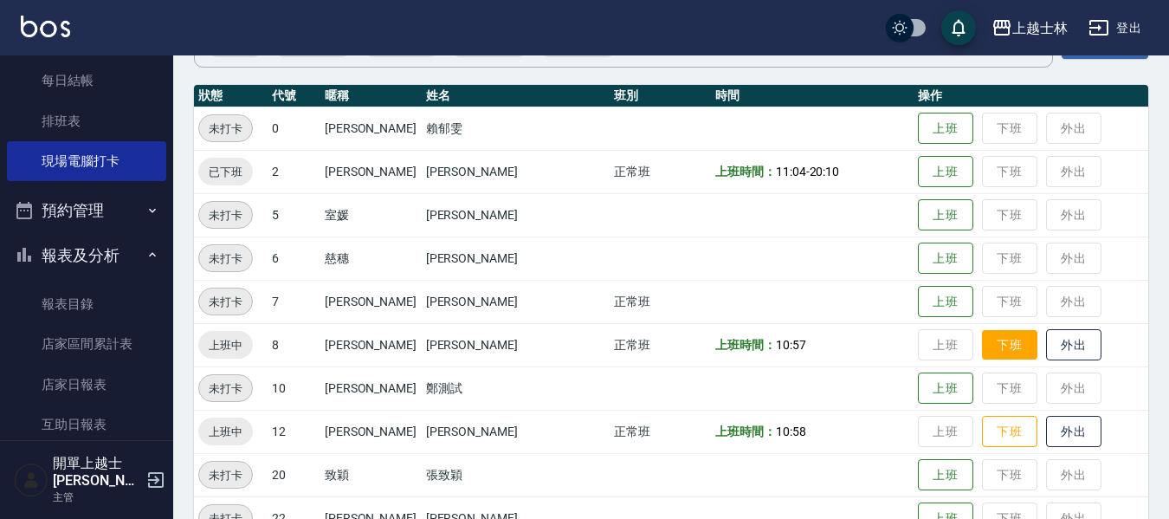
click at [982, 340] on button "下班" at bounding box center [1009, 345] width 55 height 30
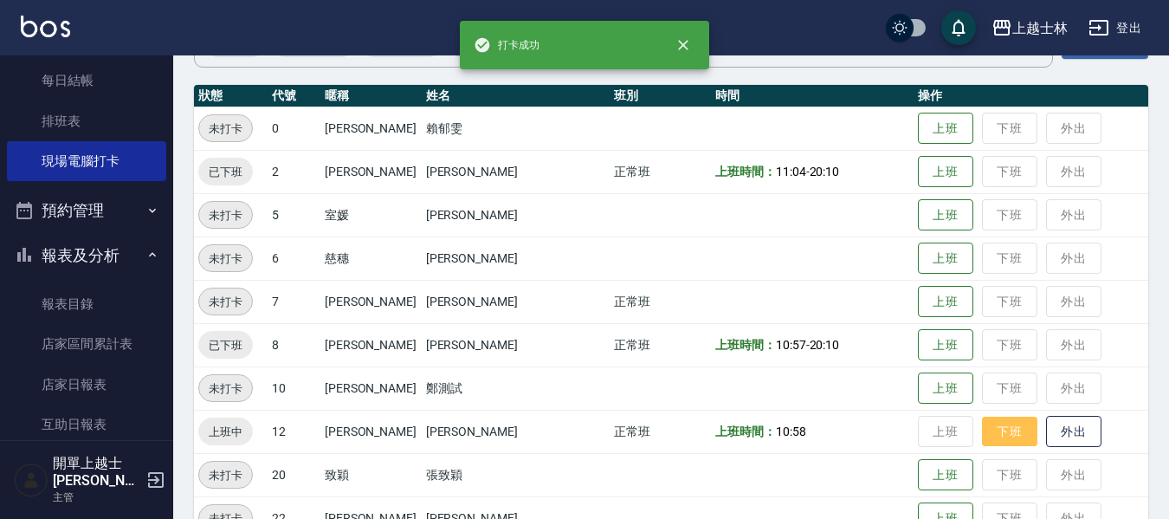
click at [982, 437] on button "下班" at bounding box center [1009, 431] width 55 height 30
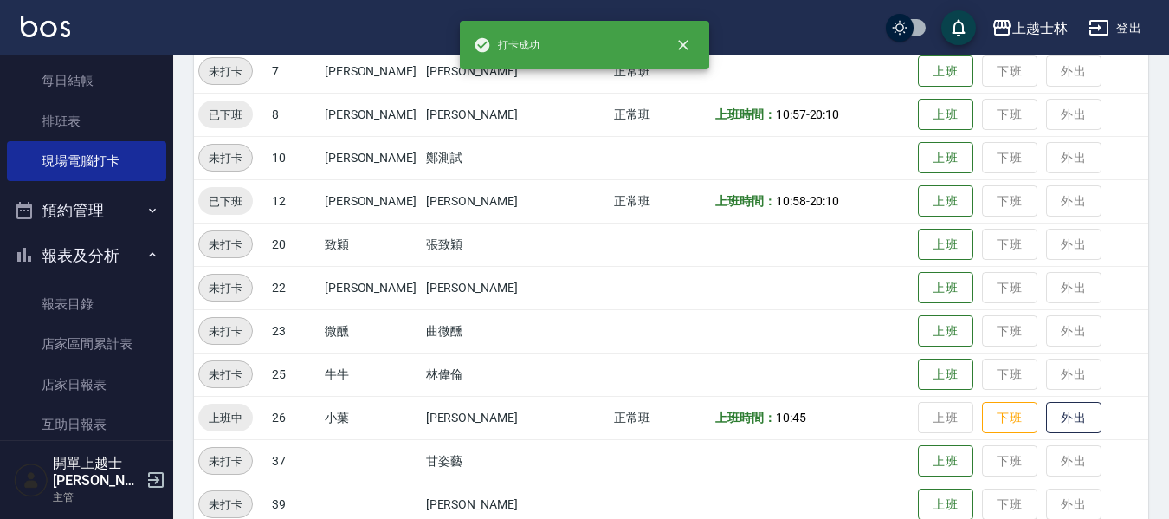
scroll to position [433, 0]
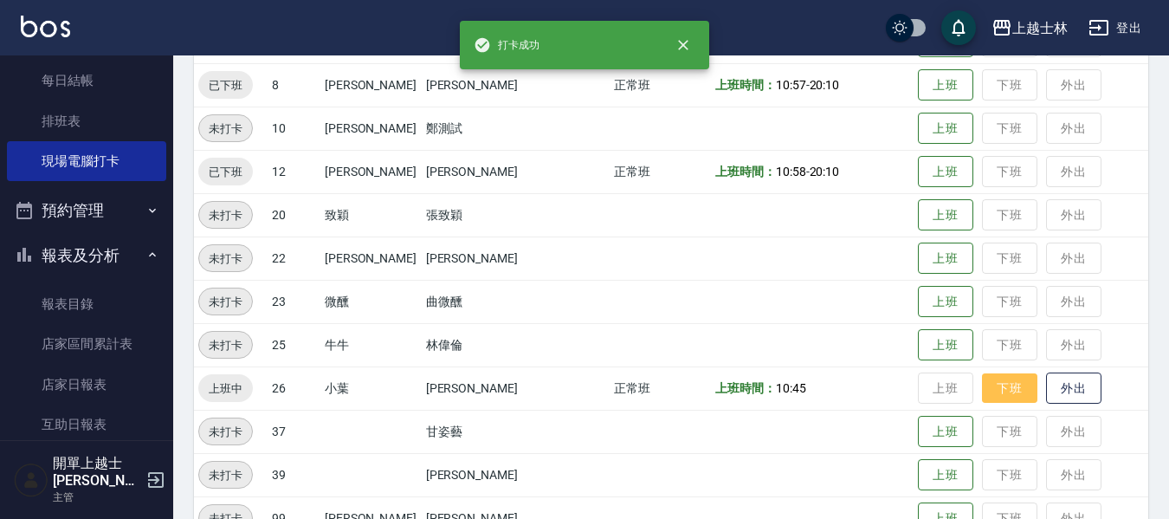
click at [982, 398] on button "下班" at bounding box center [1009, 388] width 55 height 30
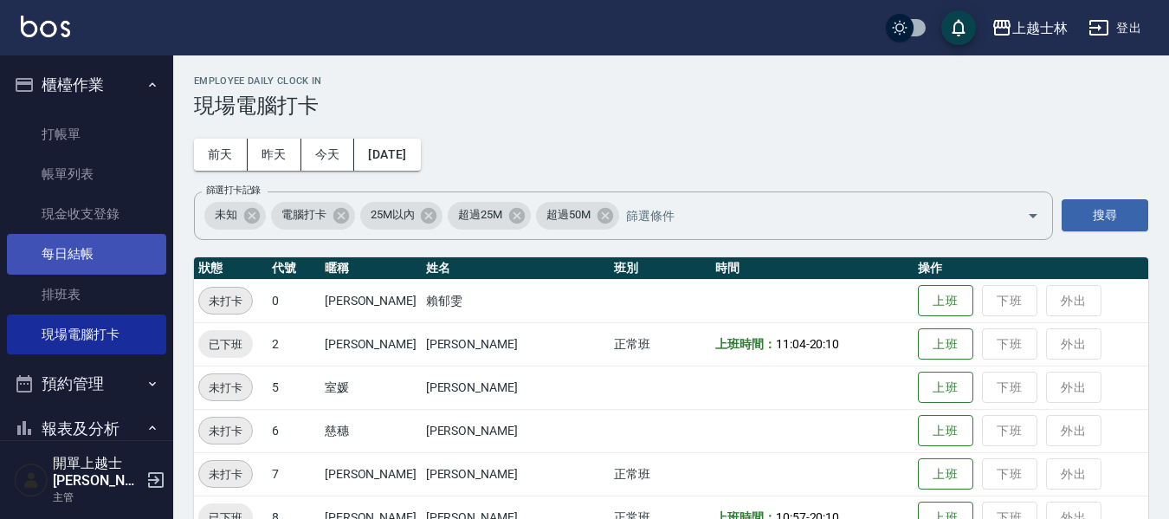
scroll to position [0, 0]
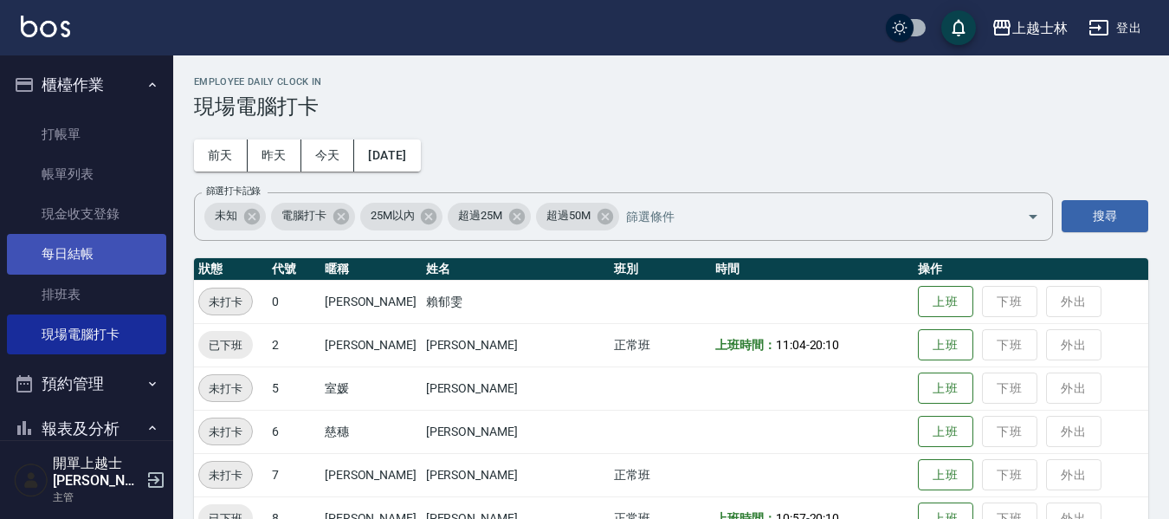
click at [90, 248] on link "每日結帳" at bounding box center [86, 254] width 159 height 40
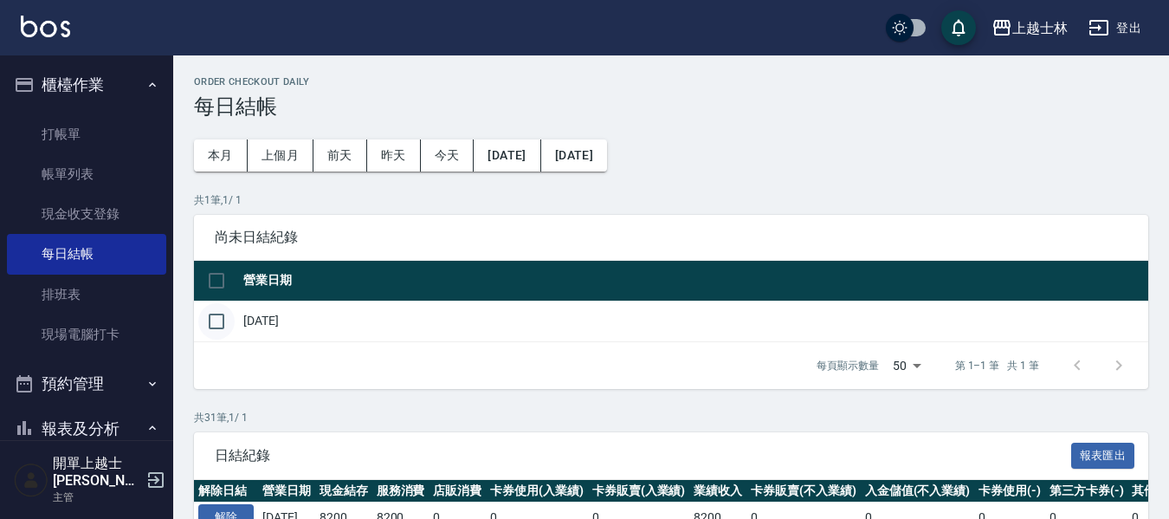
click at [215, 320] on input "checkbox" at bounding box center [216, 321] width 36 height 36
checkbox input "true"
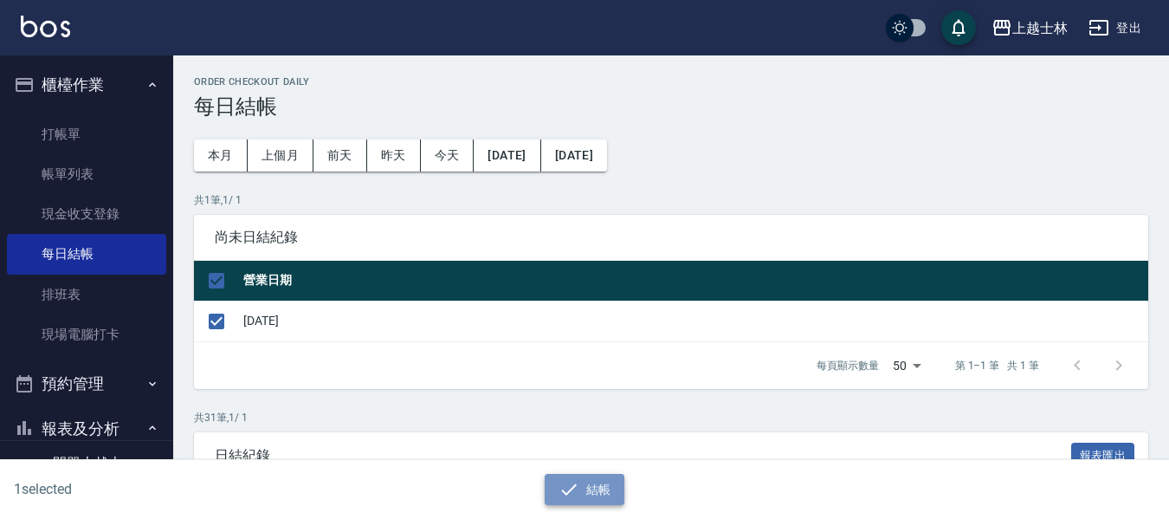
click at [574, 500] on button "結帳" at bounding box center [585, 490] width 81 height 32
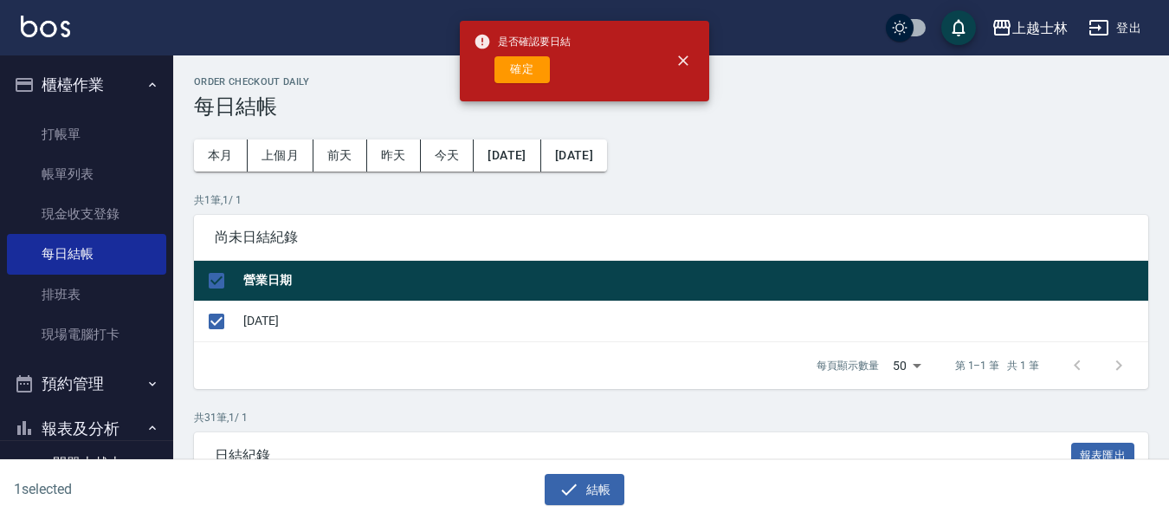
click at [513, 84] on div "是否確認要日結 確定" at bounding box center [522, 61] width 97 height 70
click at [513, 76] on button "確定" at bounding box center [521, 69] width 55 height 27
checkbox input "false"
